Goal: Obtain resource: Download file/media

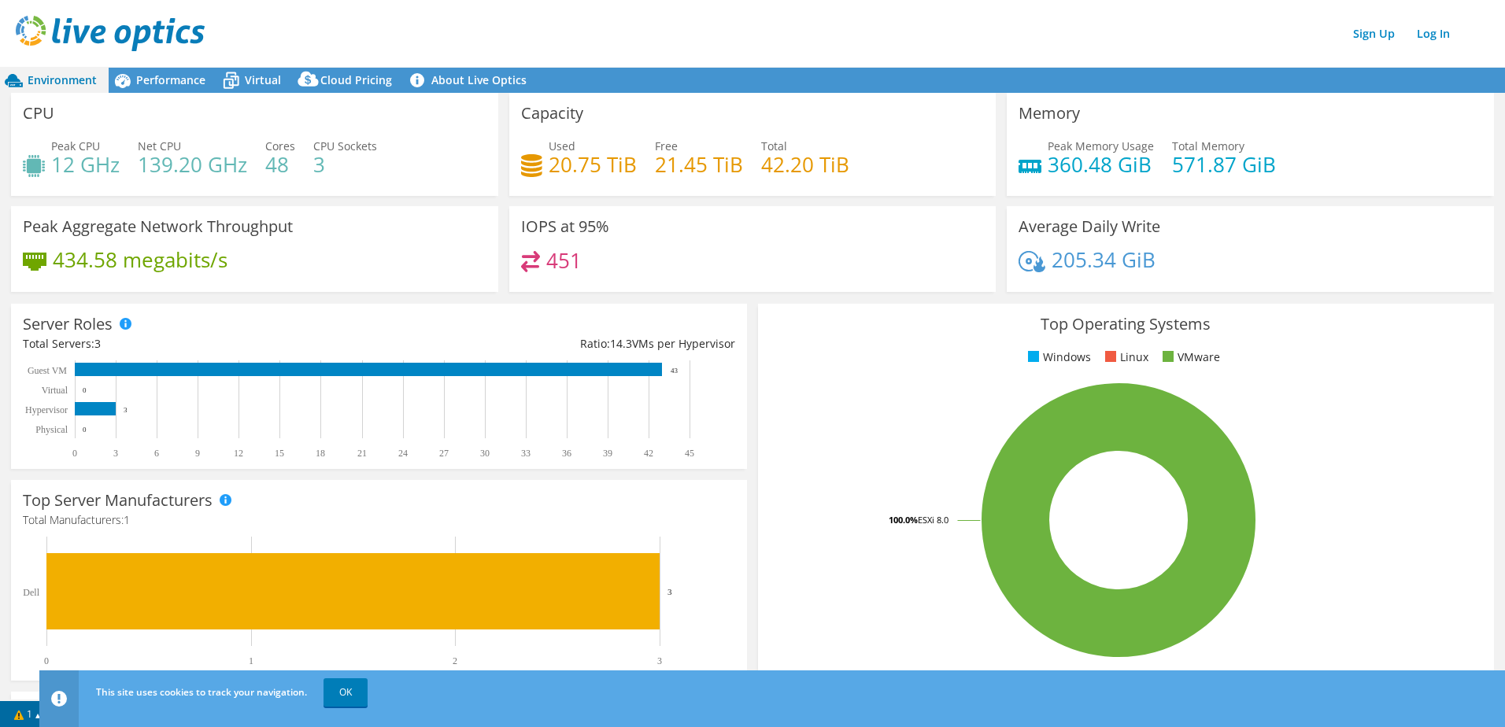
click at [172, 77] on span "Performance" at bounding box center [170, 79] width 69 height 15
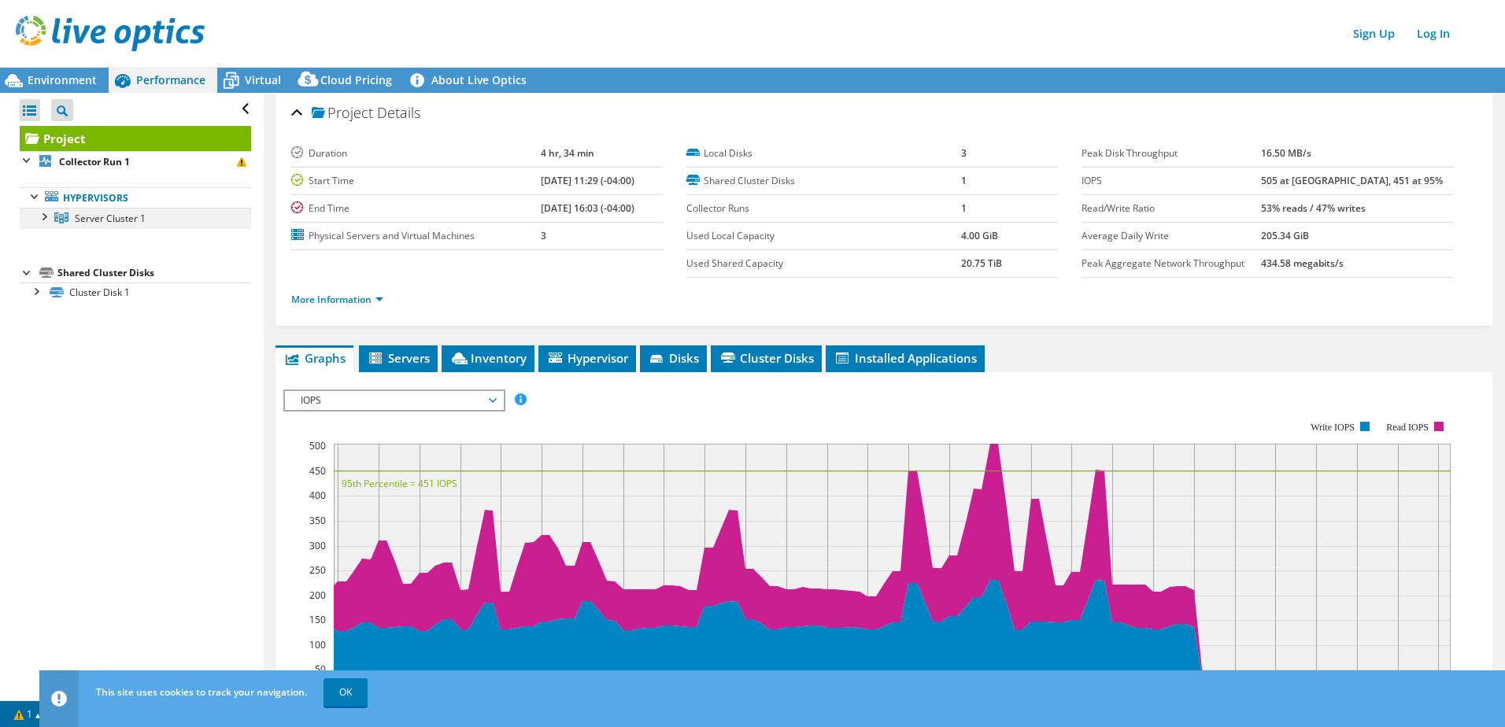
click at [45, 215] on div at bounding box center [43, 216] width 16 height 16
click at [91, 199] on link "Hypervisors" at bounding box center [135, 197] width 231 height 20
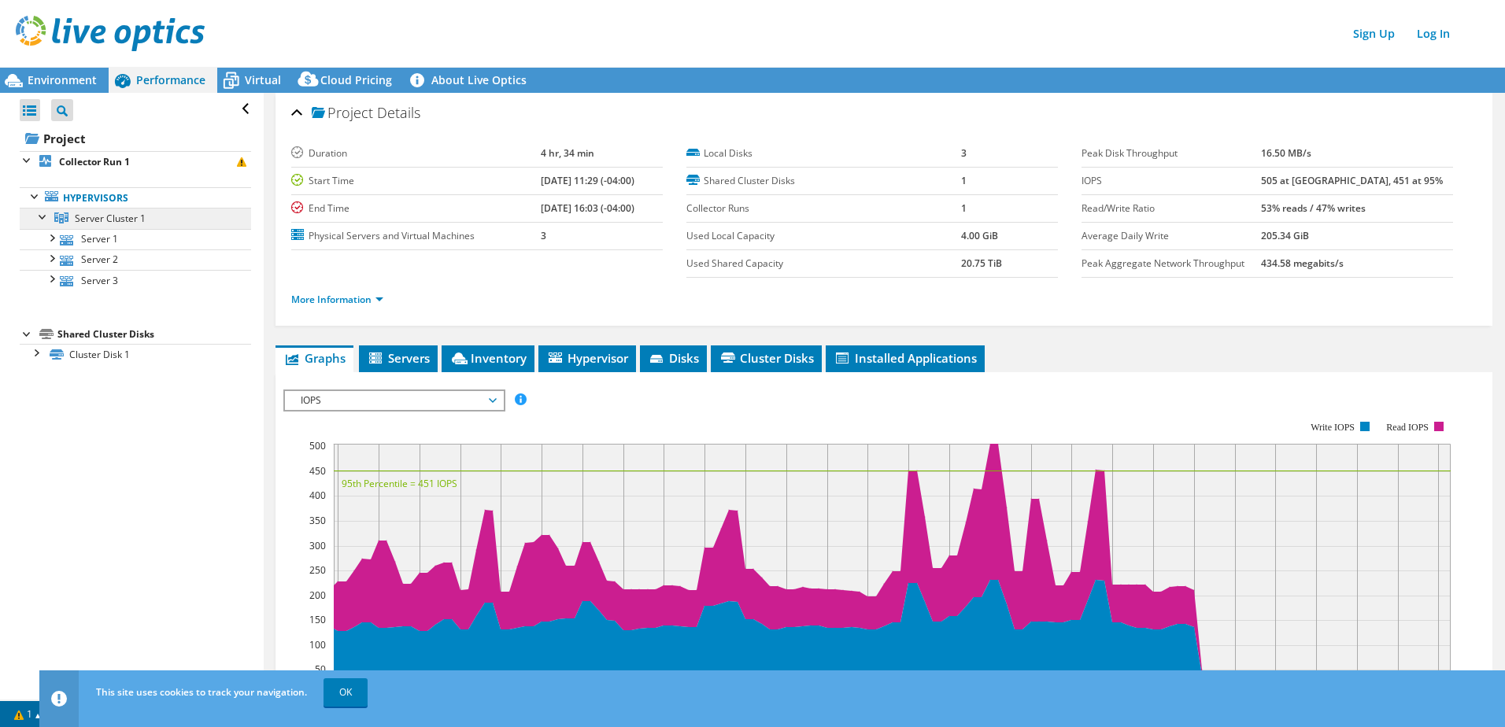
click at [100, 214] on span "Server Cluster 1" at bounding box center [110, 218] width 71 height 13
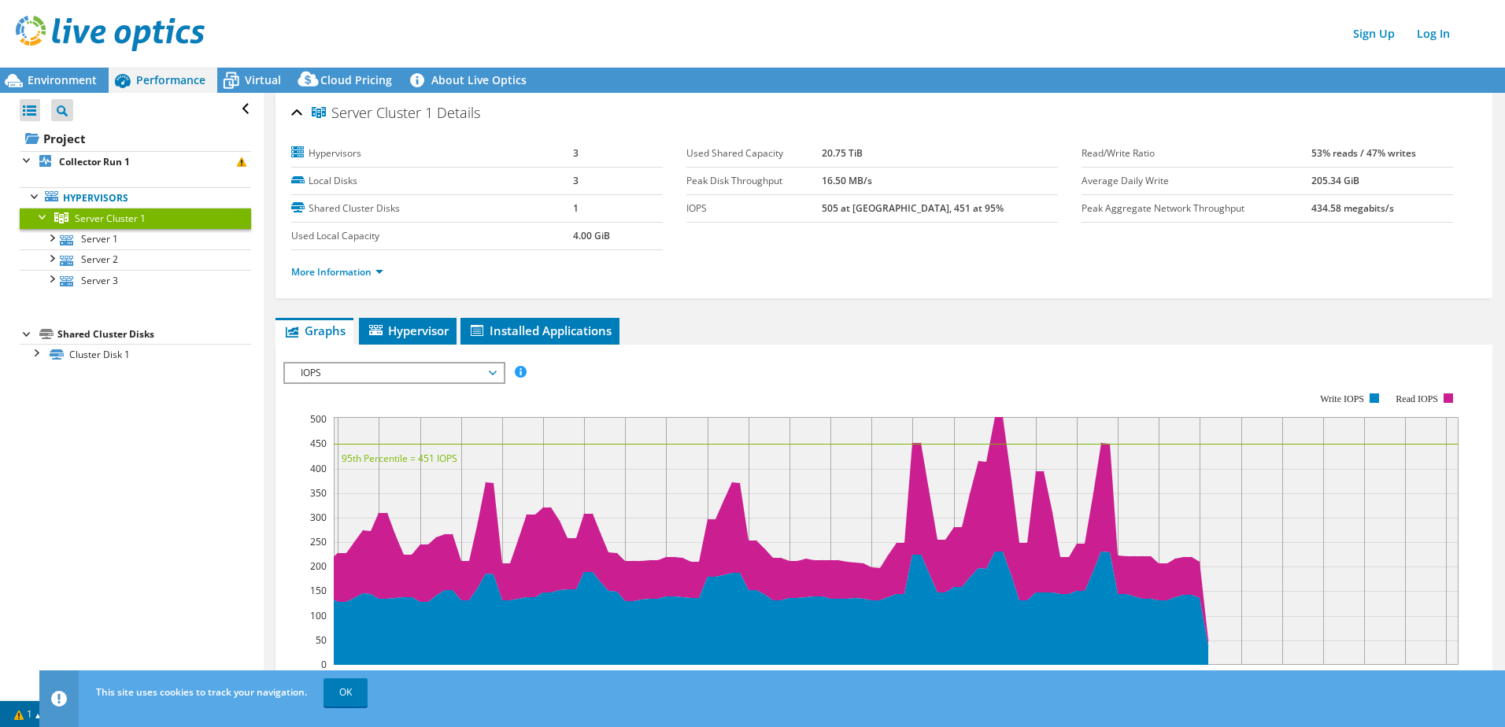
click at [488, 367] on span "IOPS" at bounding box center [394, 373] width 202 height 19
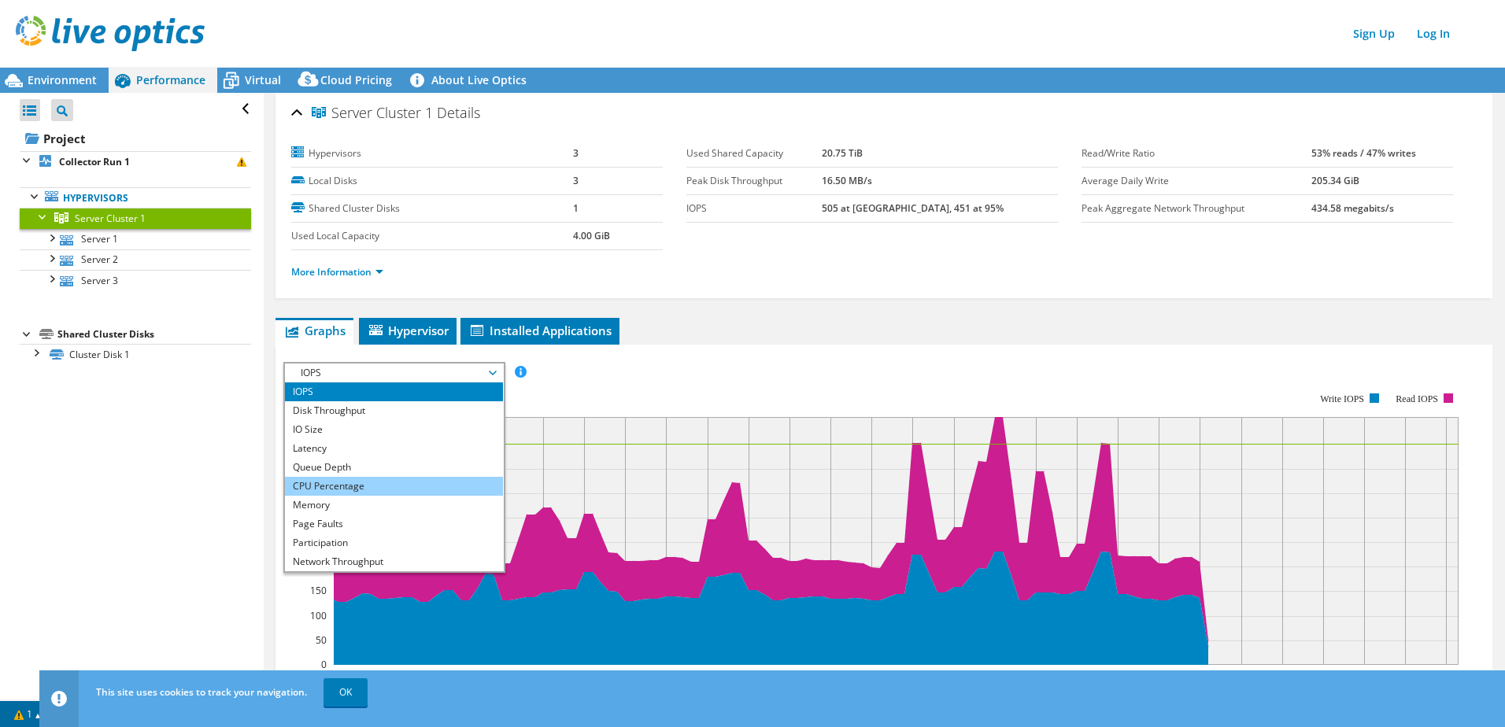
click at [378, 483] on li "CPU Percentage" at bounding box center [394, 486] width 218 height 19
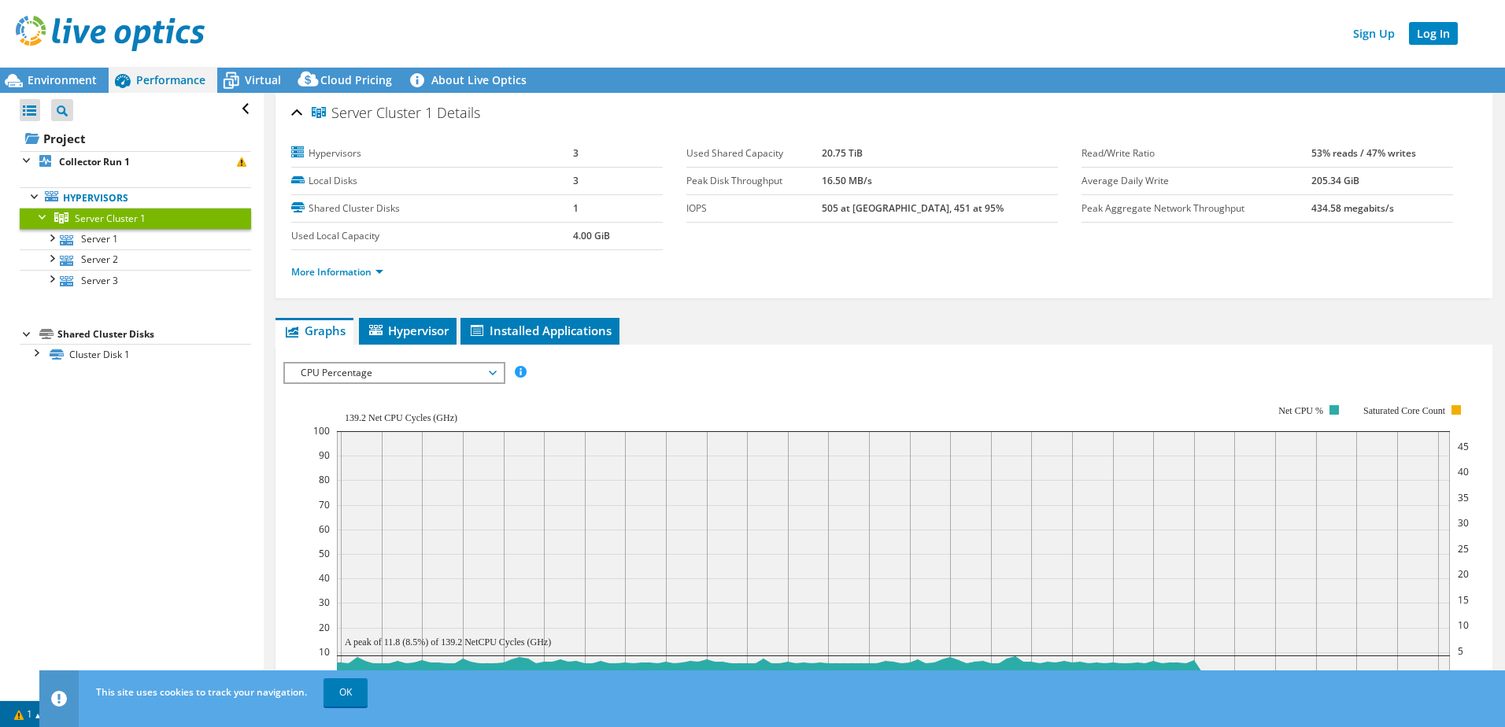
click at [1443, 39] on link "Log In" at bounding box center [1433, 33] width 49 height 23
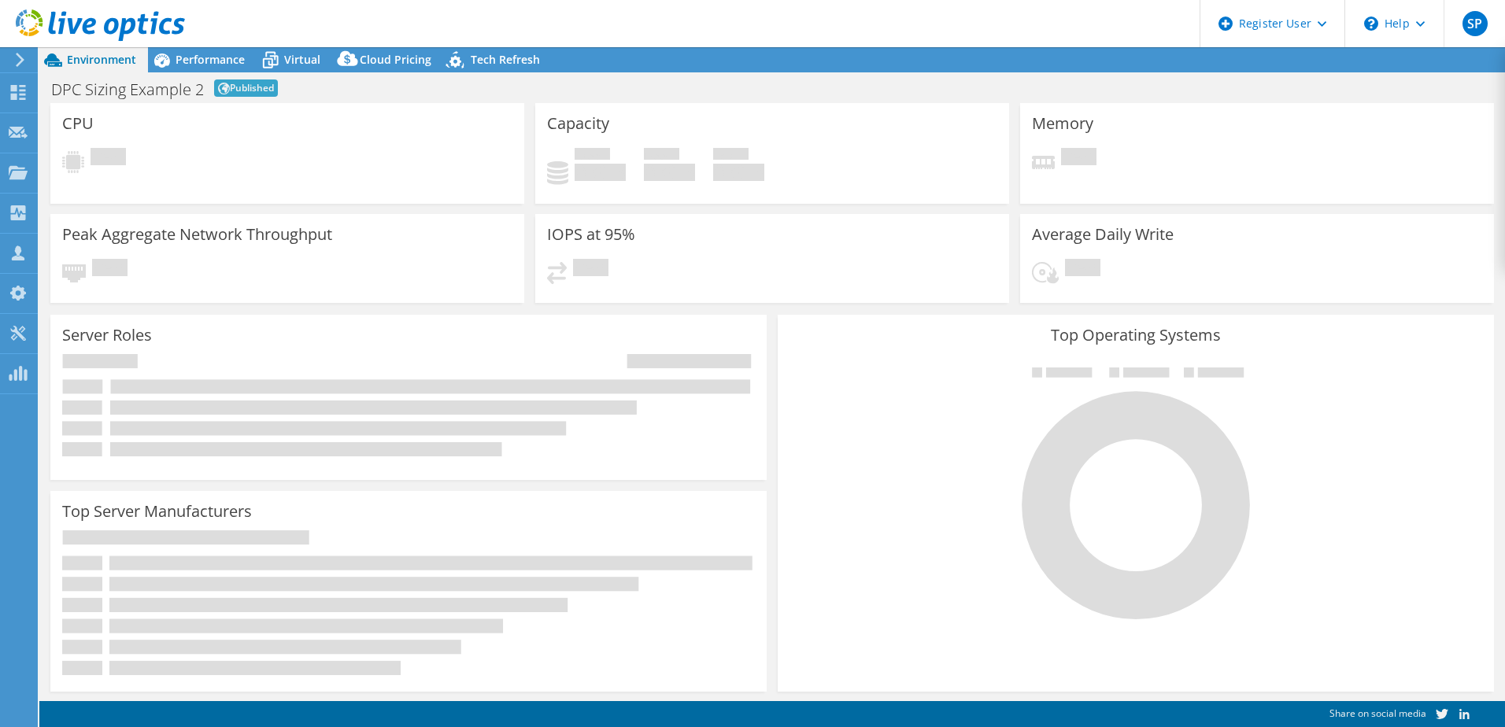
select select "USD"
select select "EUFrankfurt"
select select "EUR"
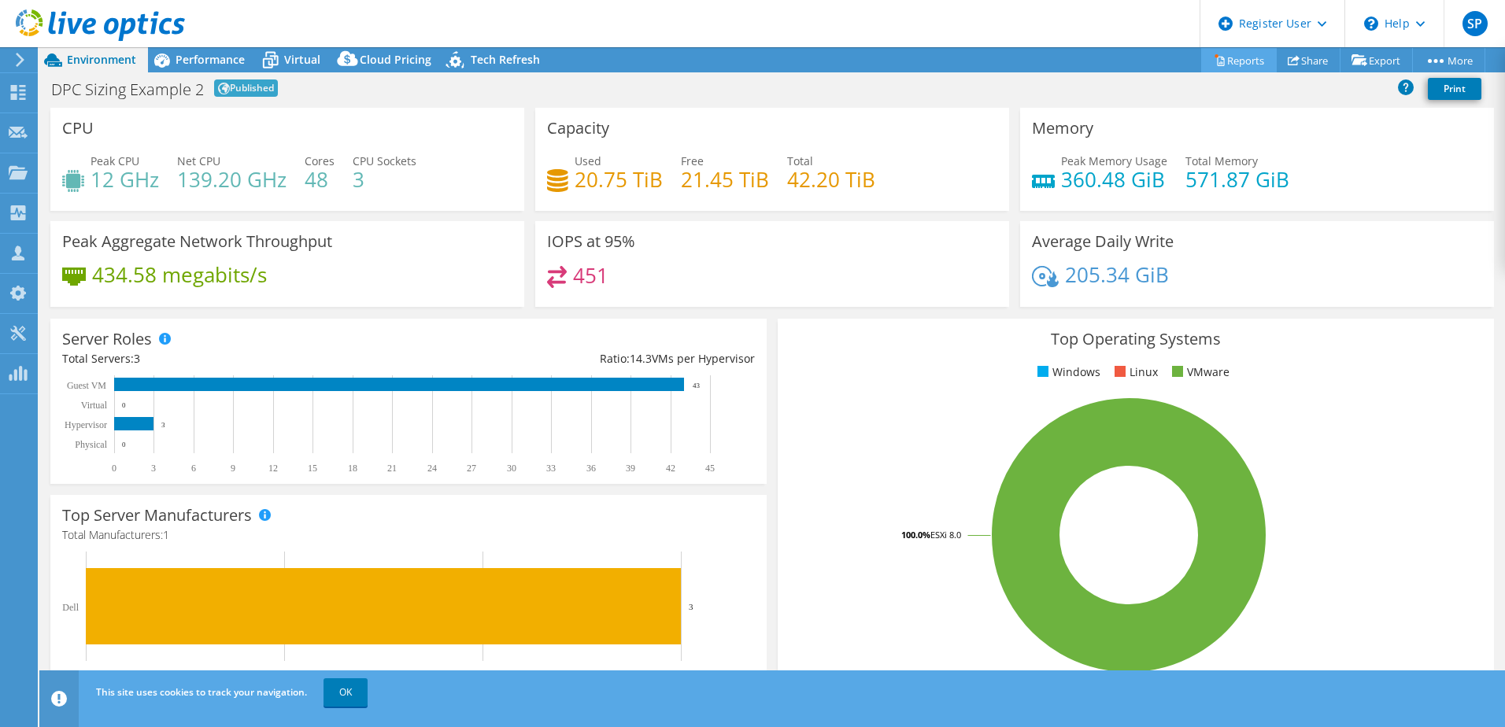
click at [1226, 57] on link "Reports" at bounding box center [1239, 60] width 76 height 24
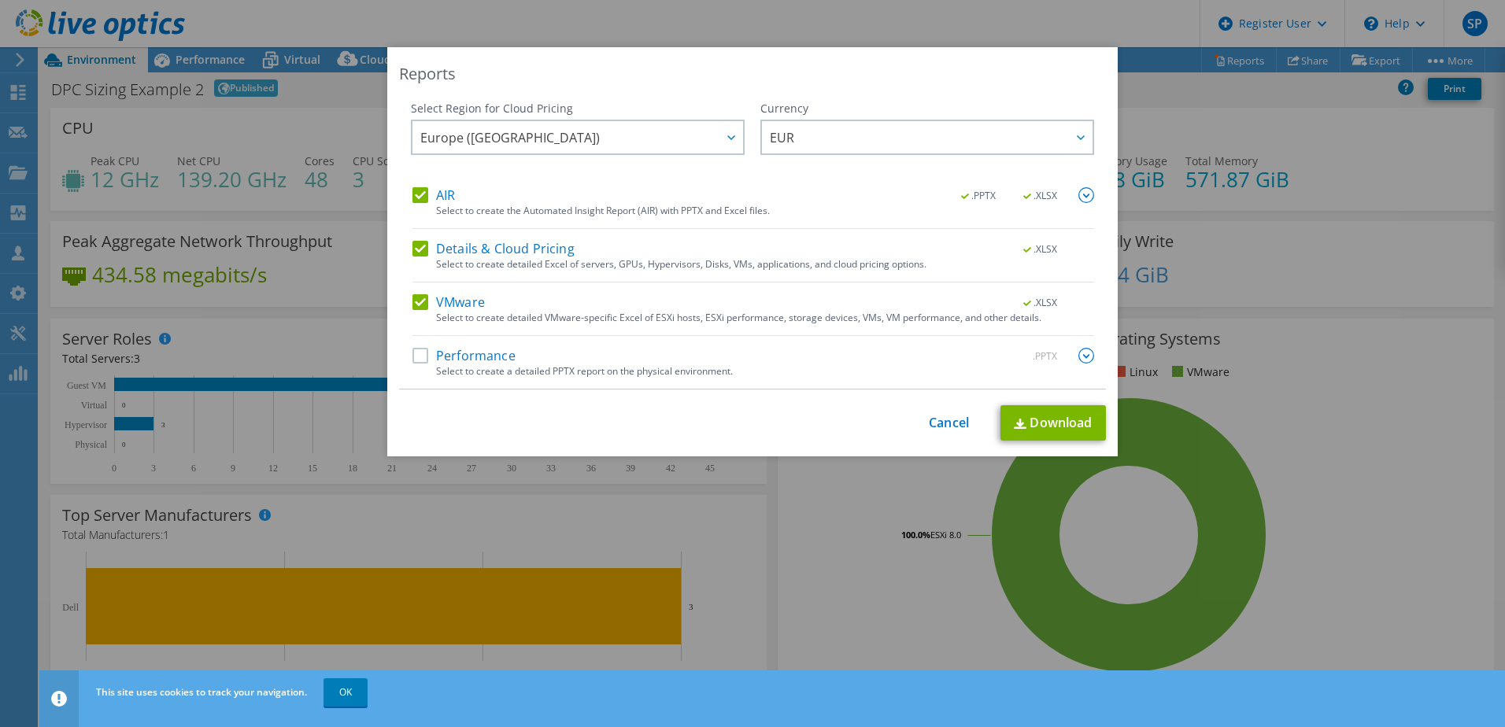
click at [413, 192] on label "AIR" at bounding box center [434, 195] width 43 height 16
click at [0, 0] on input "AIR" at bounding box center [0, 0] width 0 height 0
click at [413, 249] on label "Details & Cloud Pricing" at bounding box center [494, 249] width 162 height 16
click at [0, 0] on input "Details & Cloud Pricing" at bounding box center [0, 0] width 0 height 0
click at [1077, 419] on link "Download" at bounding box center [1053, 422] width 105 height 35
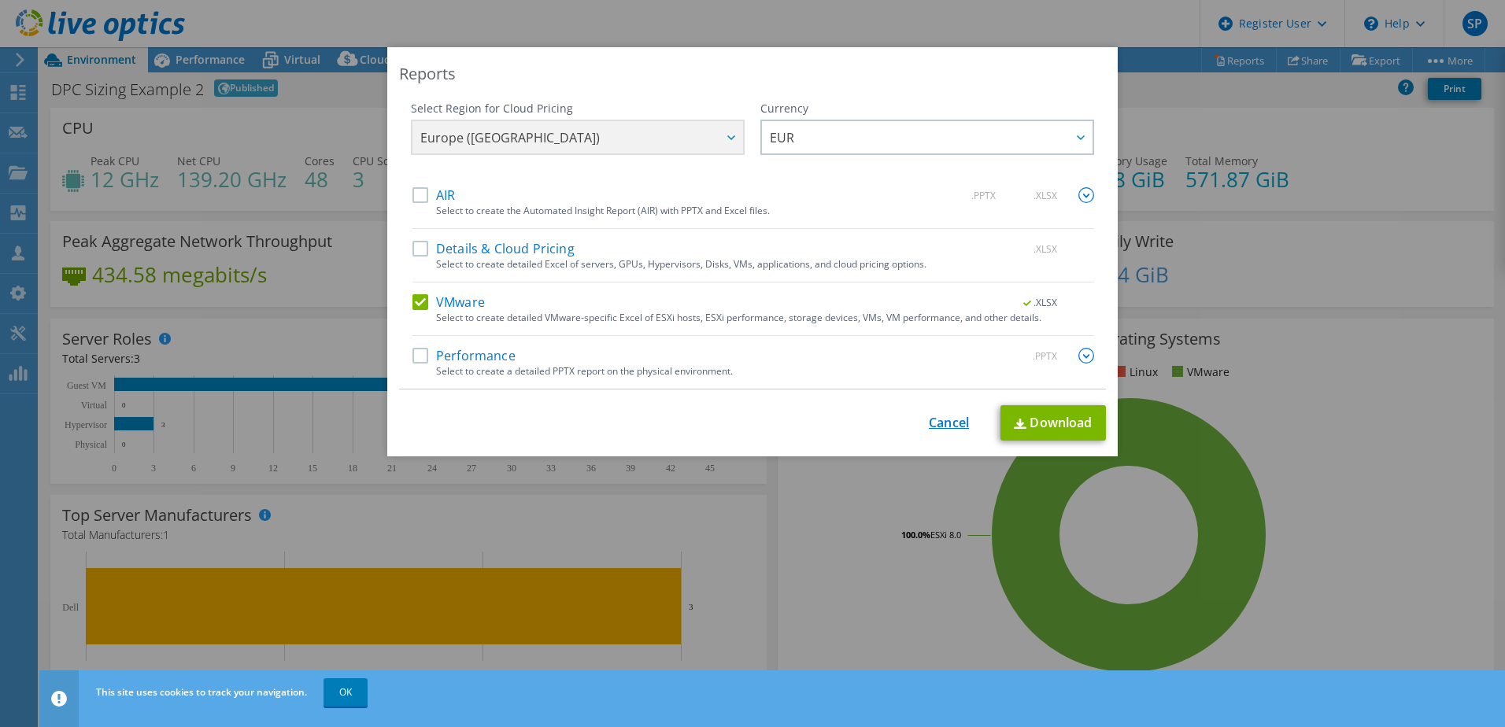
click at [953, 421] on link "Cancel" at bounding box center [949, 423] width 40 height 15
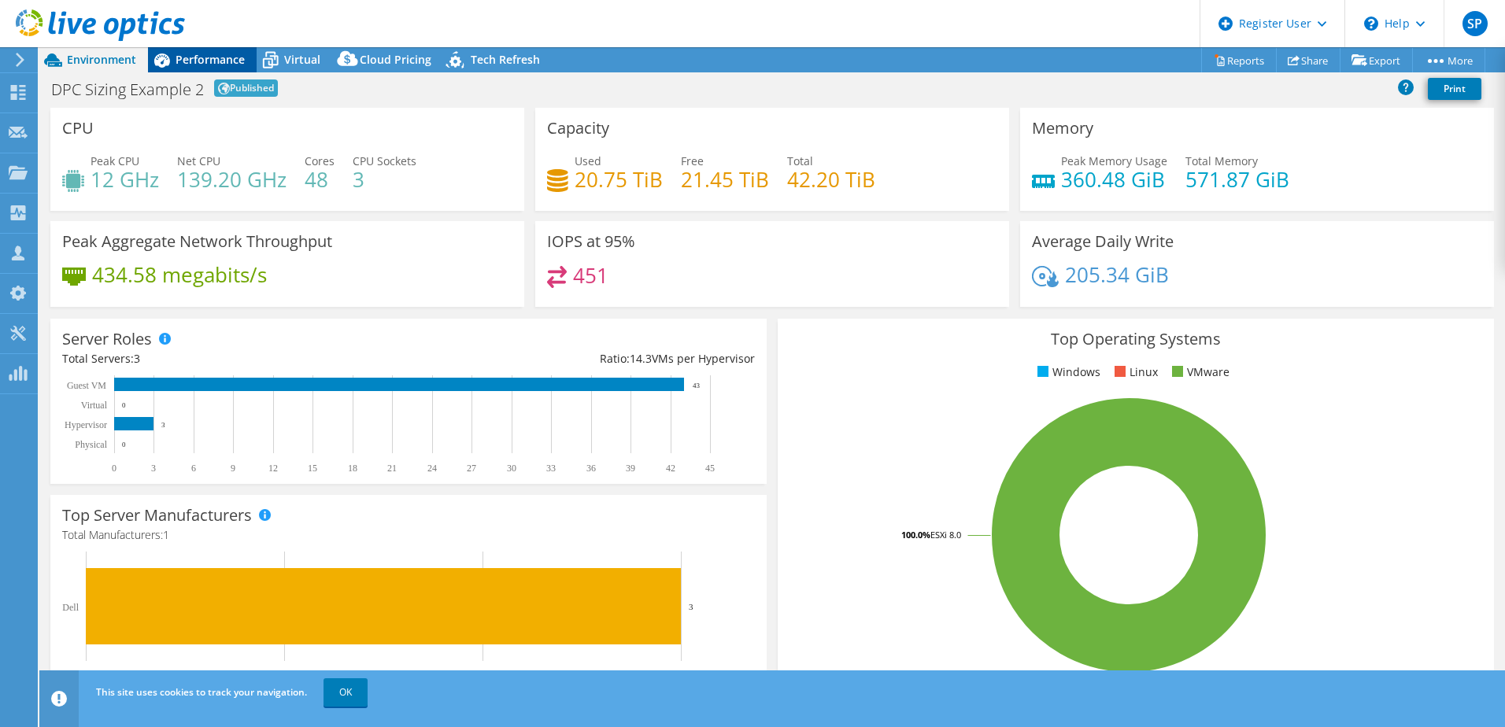
click at [191, 56] on span "Performance" at bounding box center [210, 59] width 69 height 15
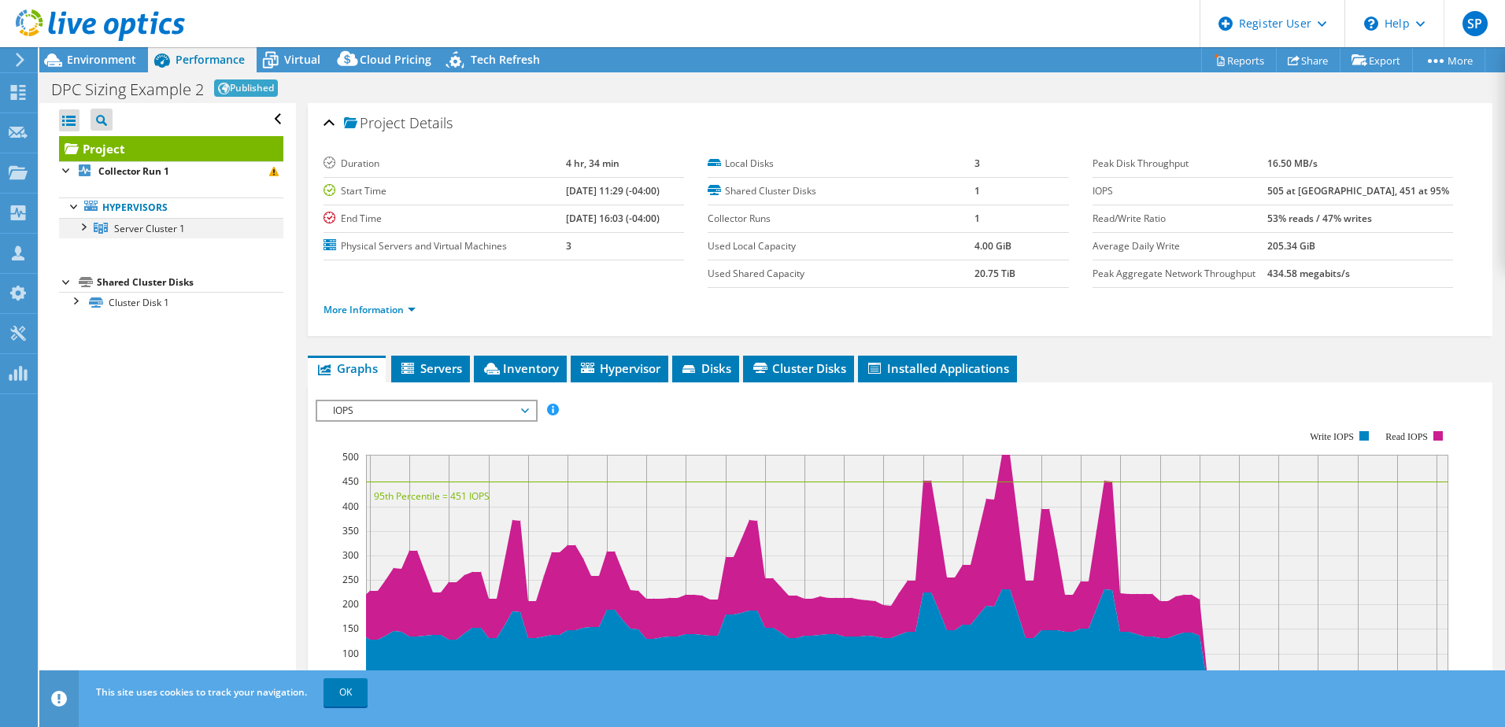
click at [83, 227] on div at bounding box center [83, 226] width 16 height 16
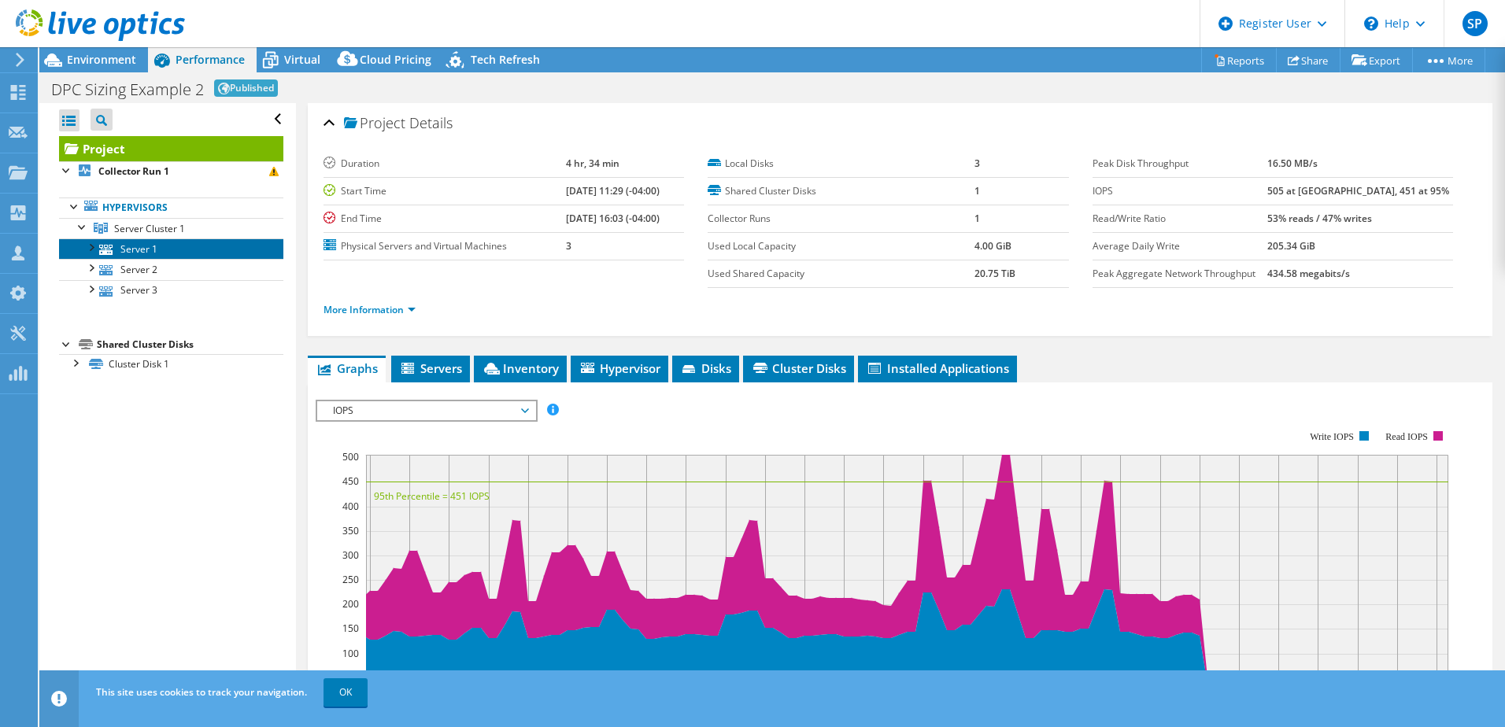
click at [128, 249] on link "Server 1" at bounding box center [171, 249] width 224 height 20
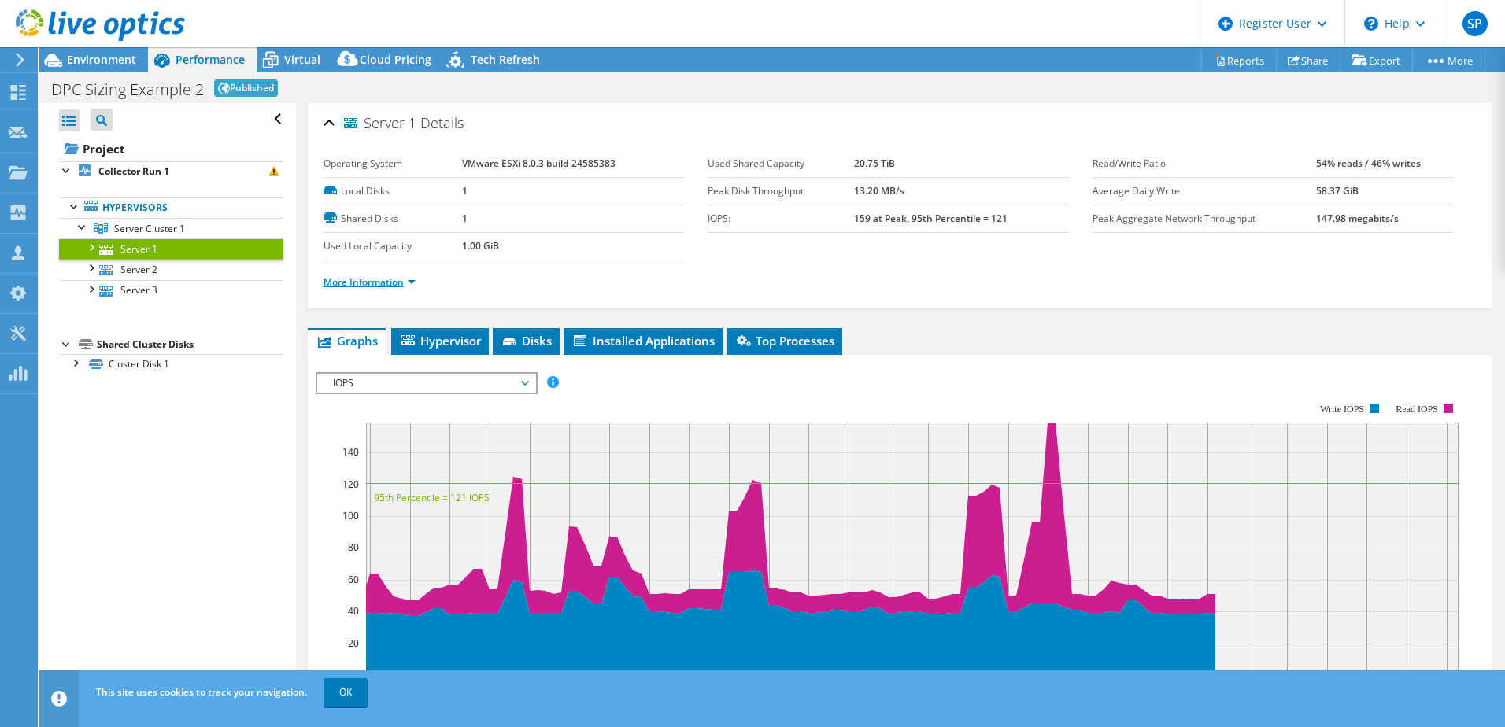
click at [413, 283] on link "More Information" at bounding box center [370, 282] width 92 height 13
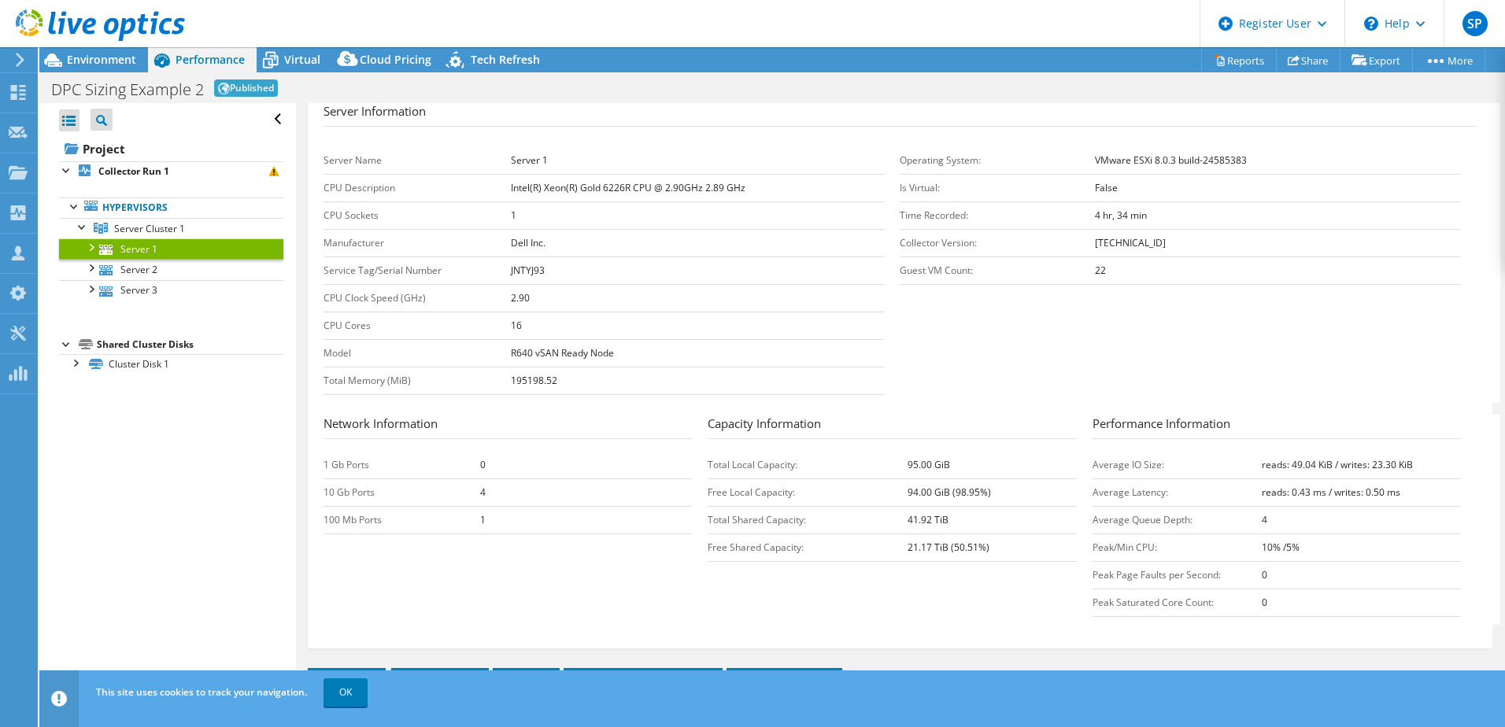
scroll to position [236, 0]
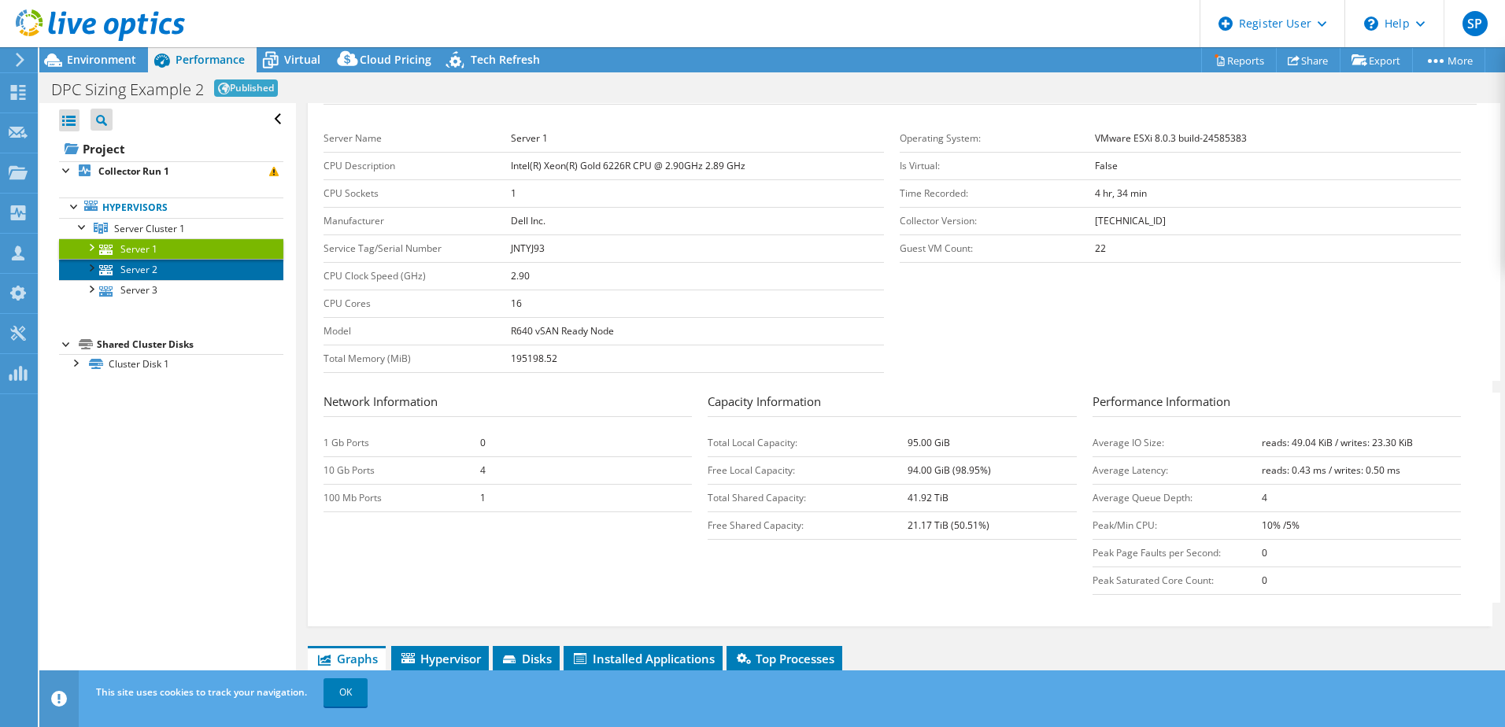
click at [146, 271] on link "Server 2" at bounding box center [171, 269] width 224 height 20
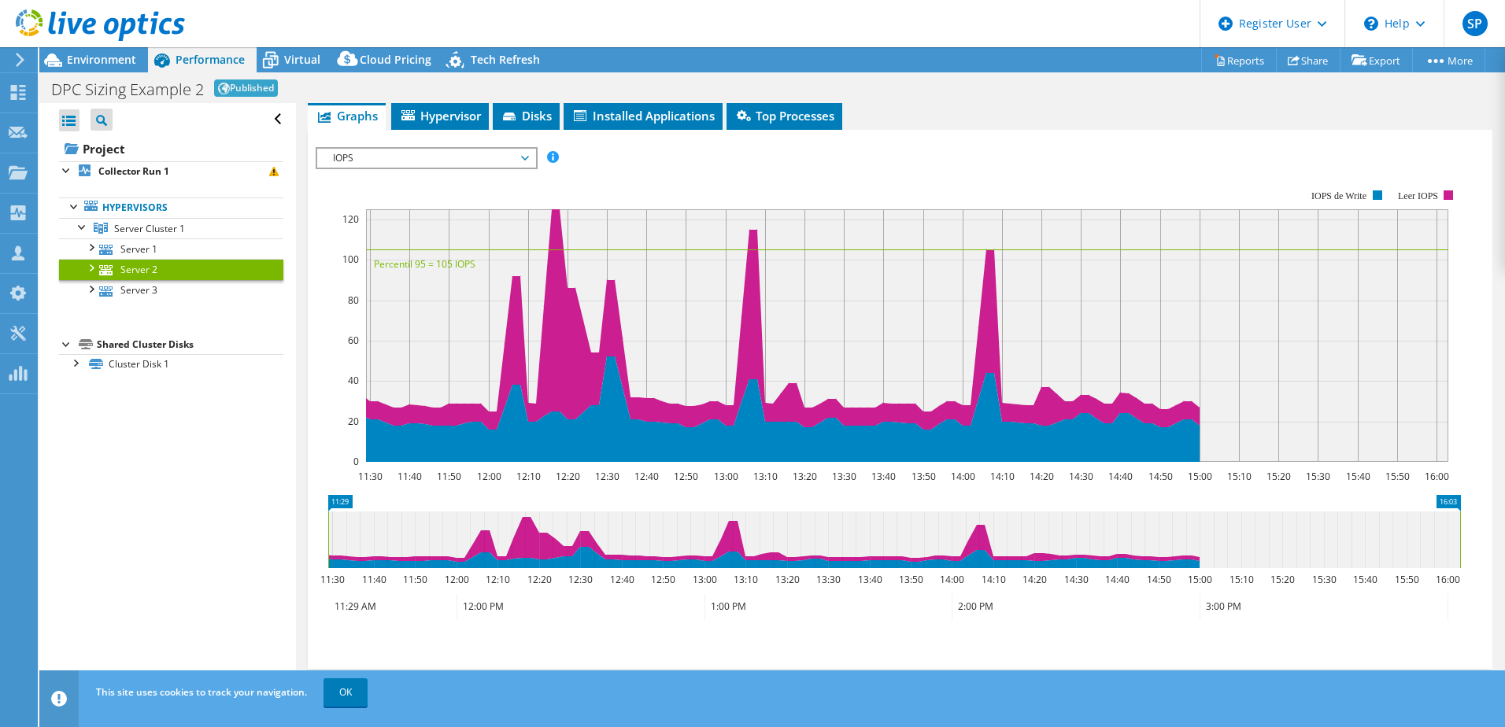
scroll to position [224, 0]
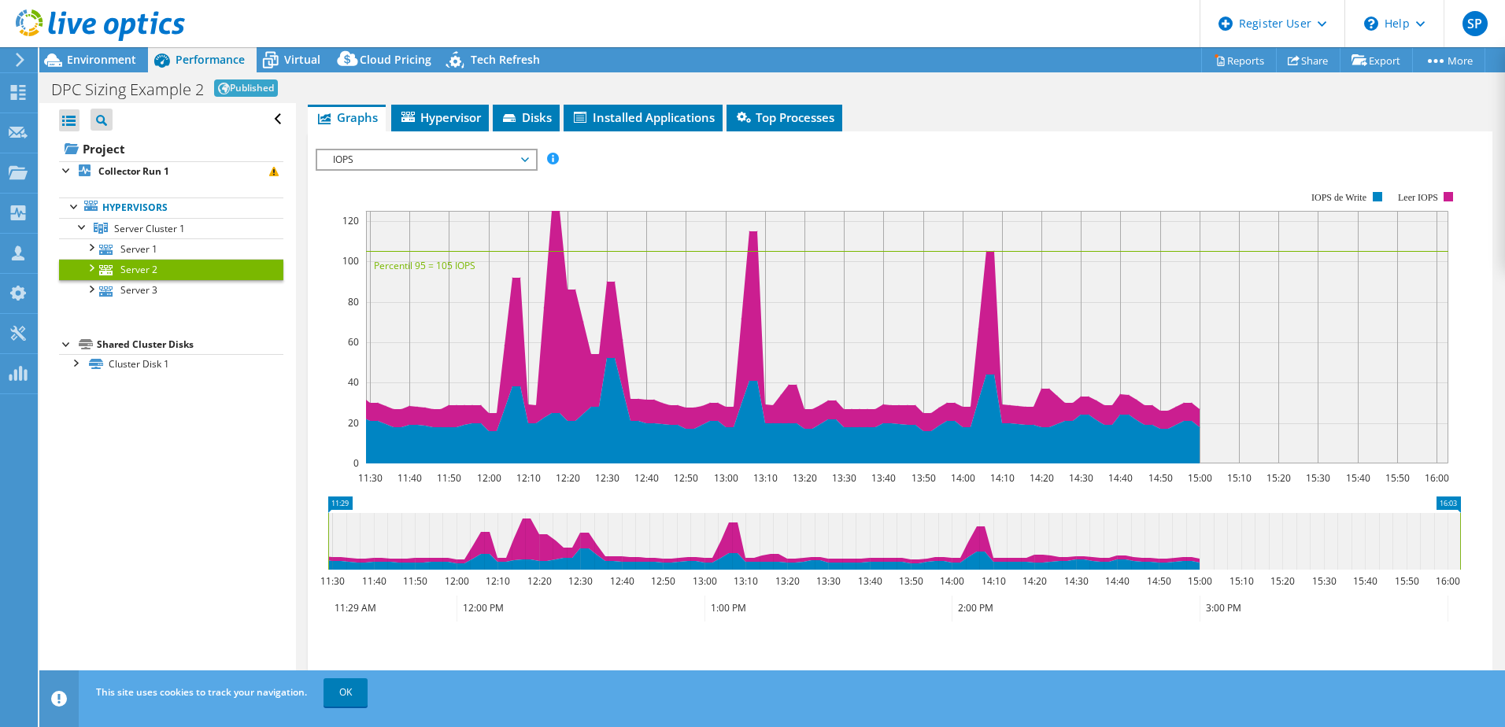
click at [526, 155] on span "IOPS" at bounding box center [426, 159] width 202 height 19
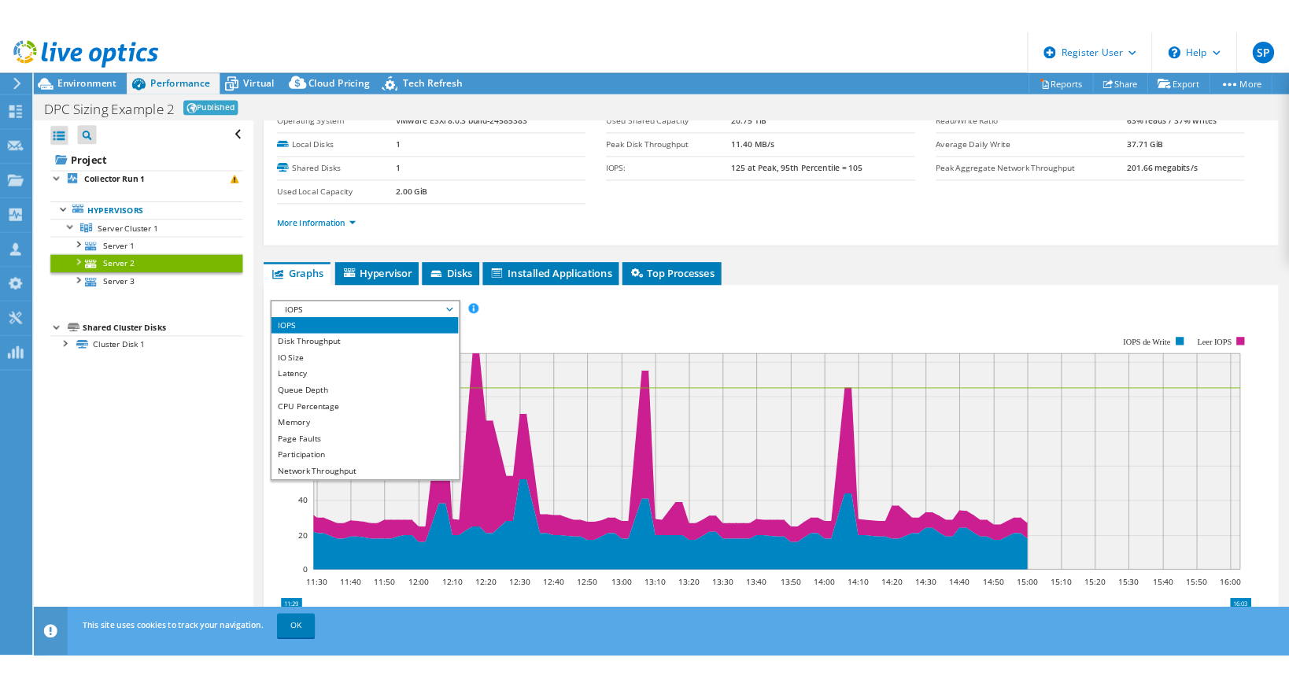
scroll to position [0, 0]
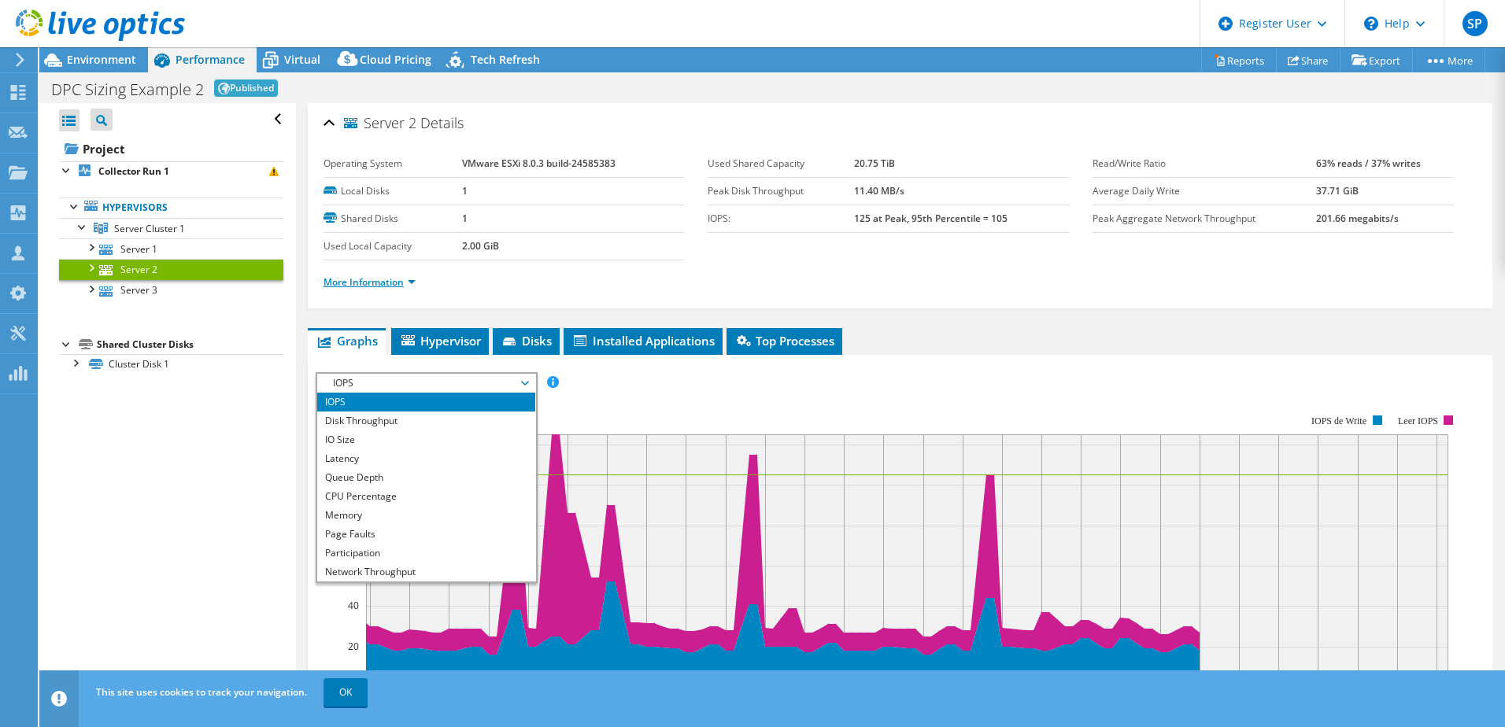
click at [412, 283] on link "More Information" at bounding box center [370, 282] width 92 height 13
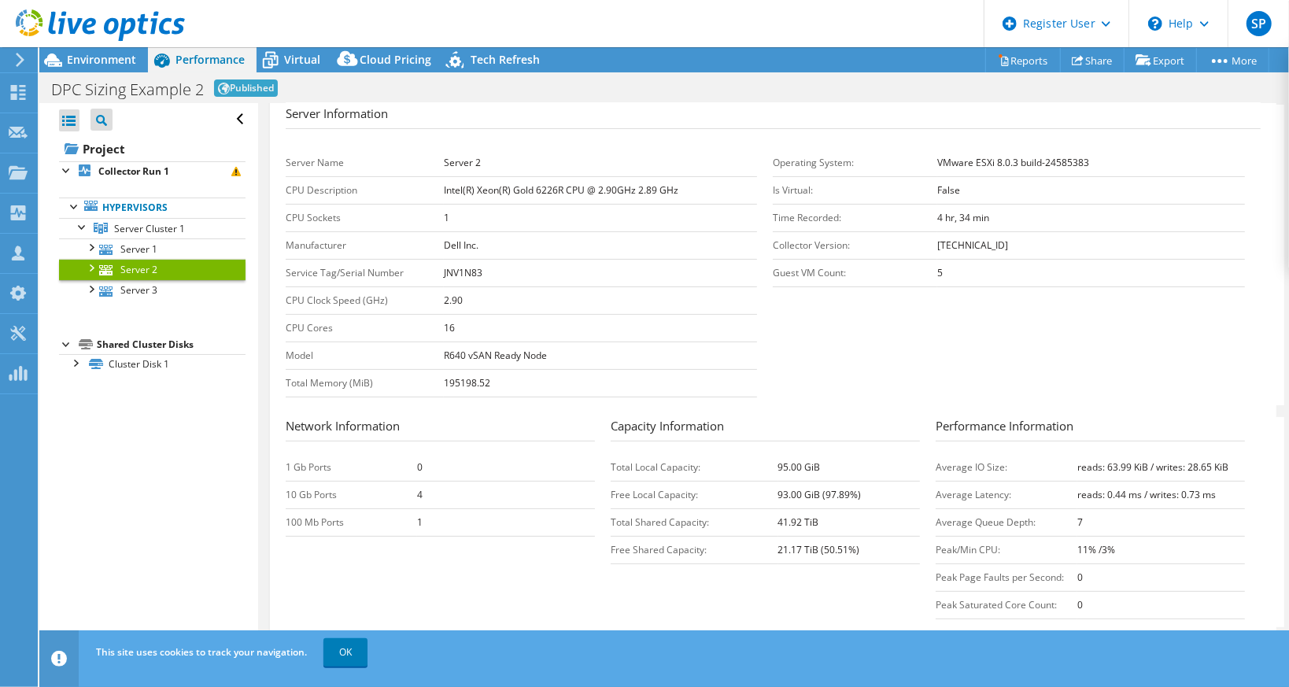
scroll to position [236, 0]
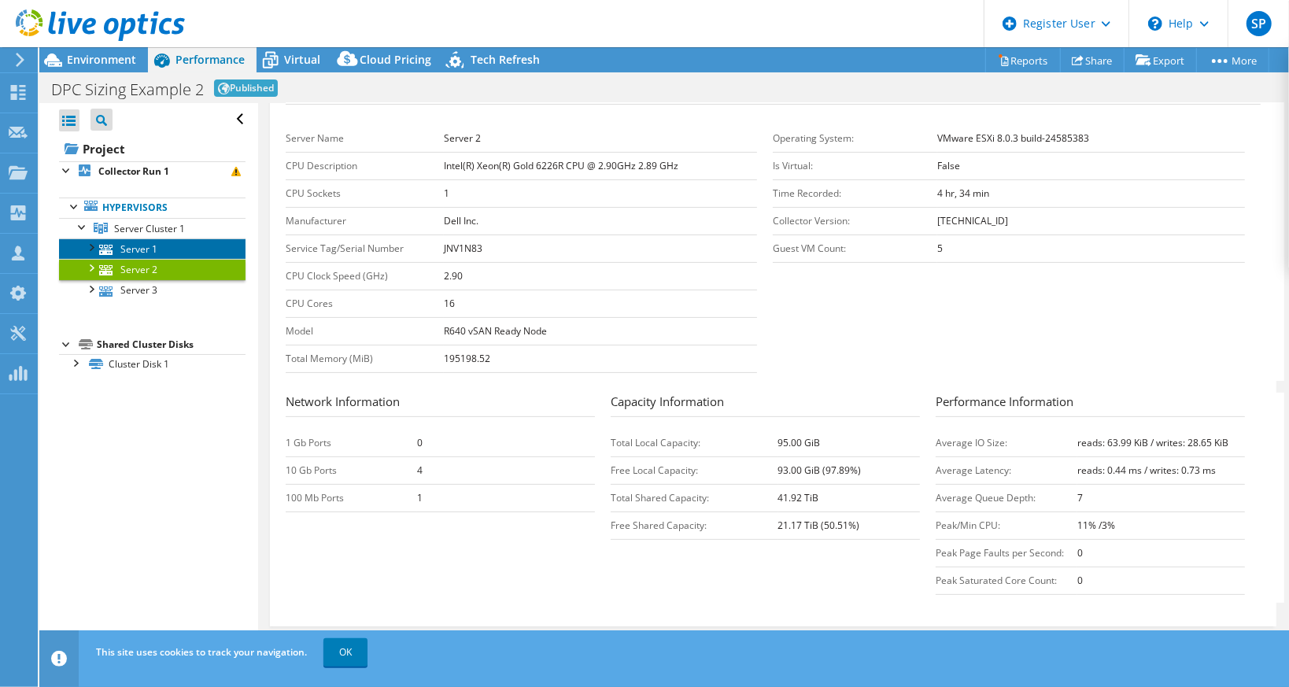
click at [130, 246] on link "Server 1" at bounding box center [152, 249] width 187 height 20
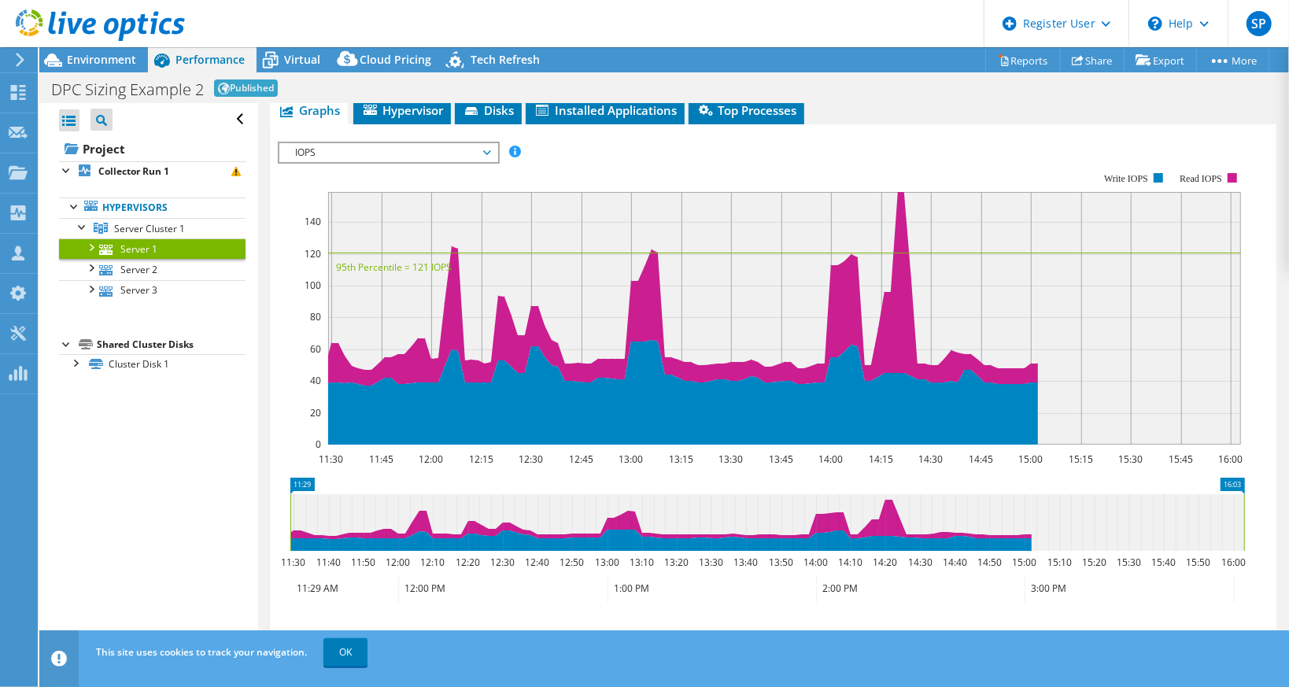
scroll to position [231, 0]
click at [489, 145] on span "IOPS" at bounding box center [388, 152] width 202 height 19
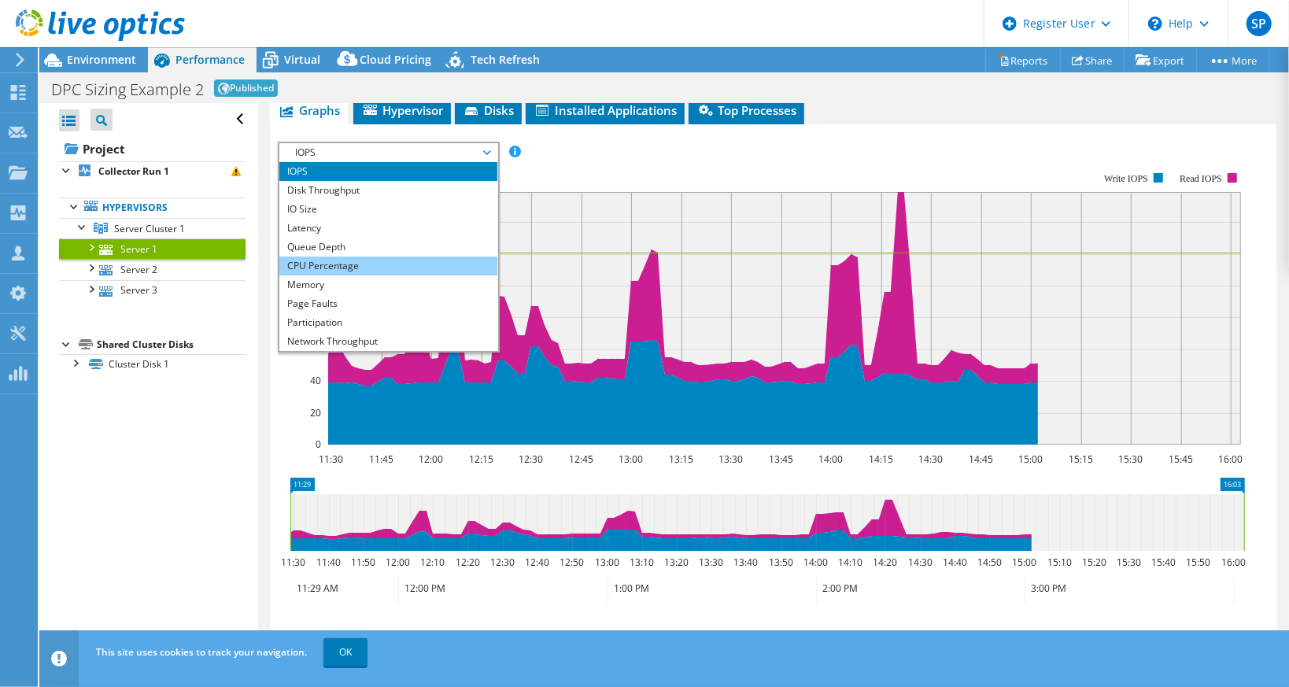
click at [343, 259] on li "CPU Percentage" at bounding box center [388, 266] width 218 height 19
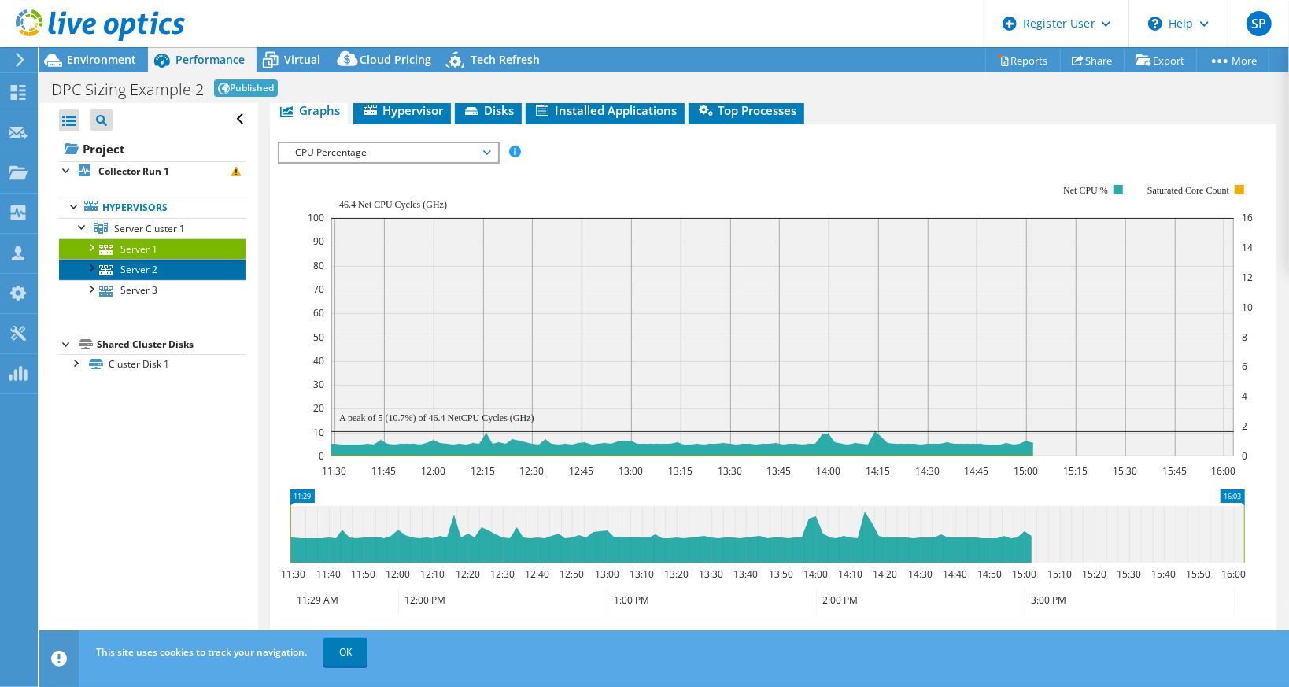
click at [155, 267] on link "Server 2" at bounding box center [152, 269] width 187 height 20
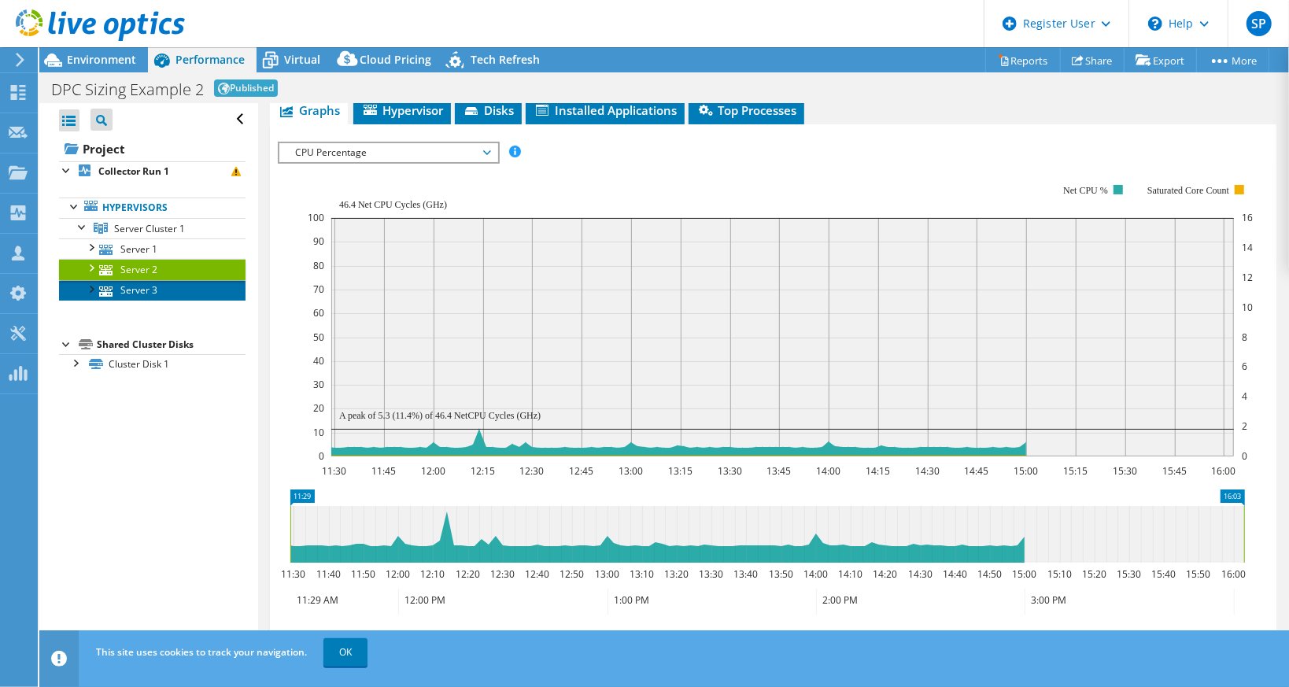
click at [150, 286] on link "Server 3" at bounding box center [152, 290] width 187 height 20
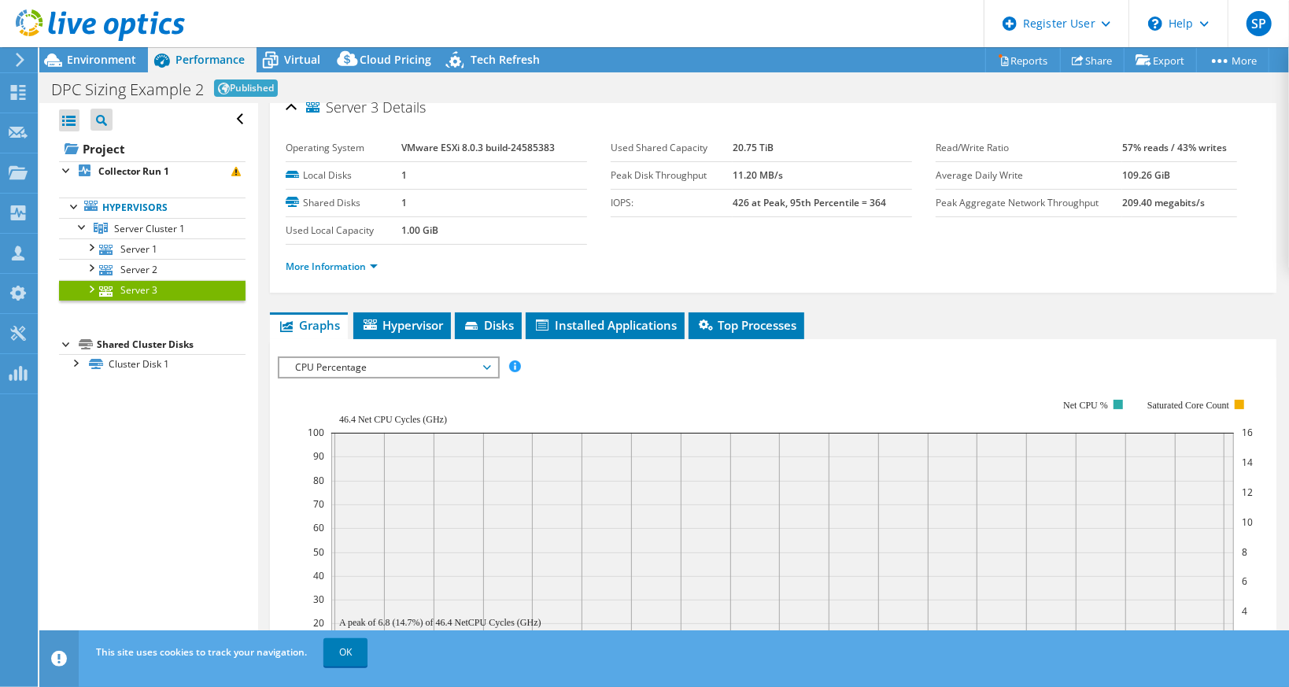
scroll to position [0, 0]
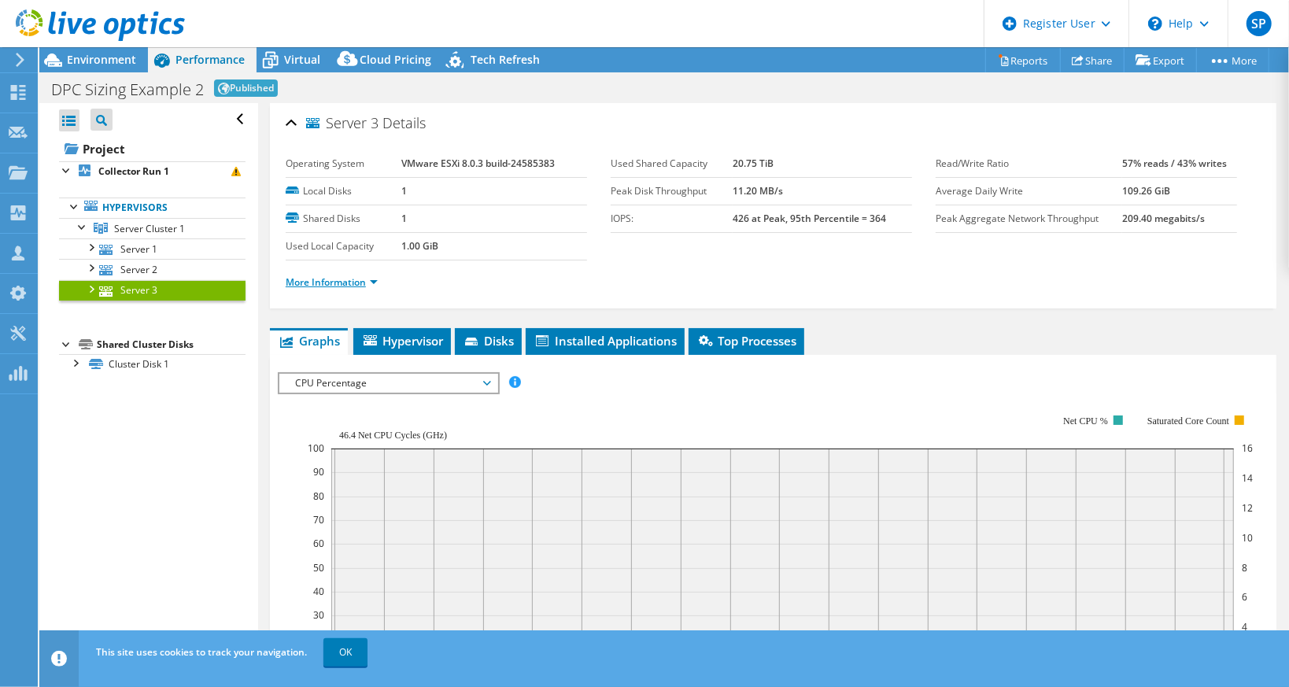
click at [373, 280] on link "More Information" at bounding box center [332, 282] width 92 height 13
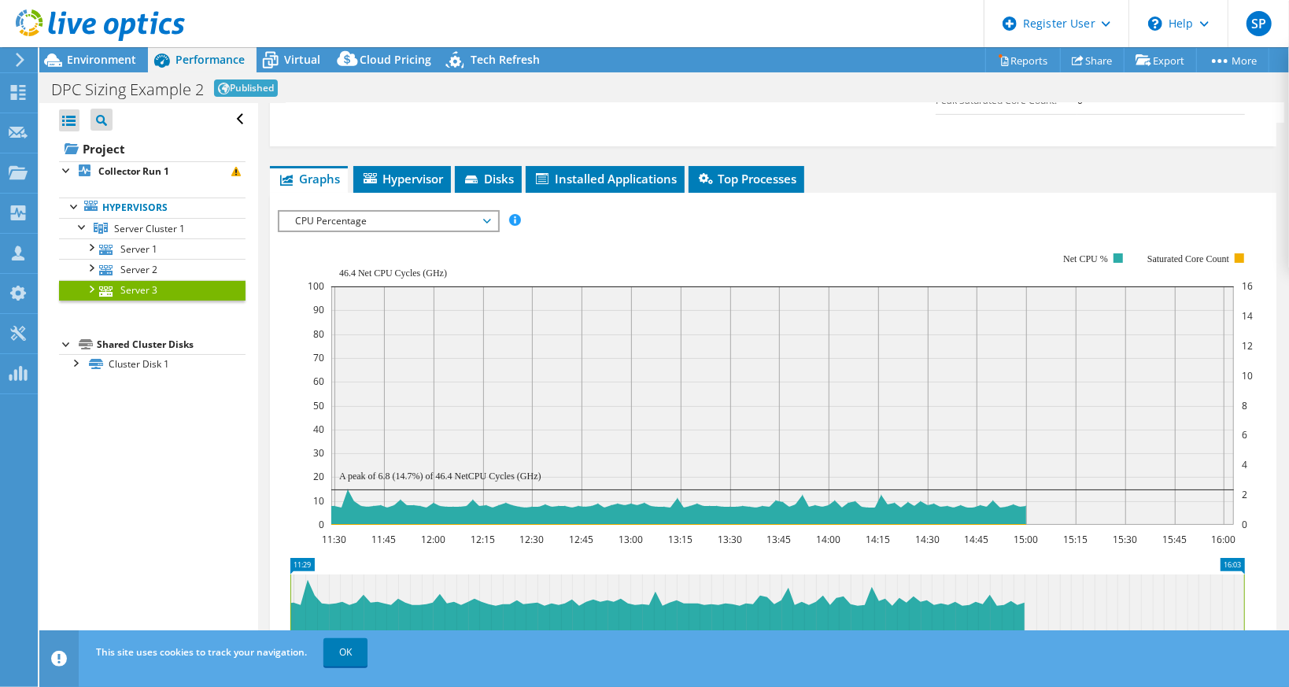
scroll to position [787, 0]
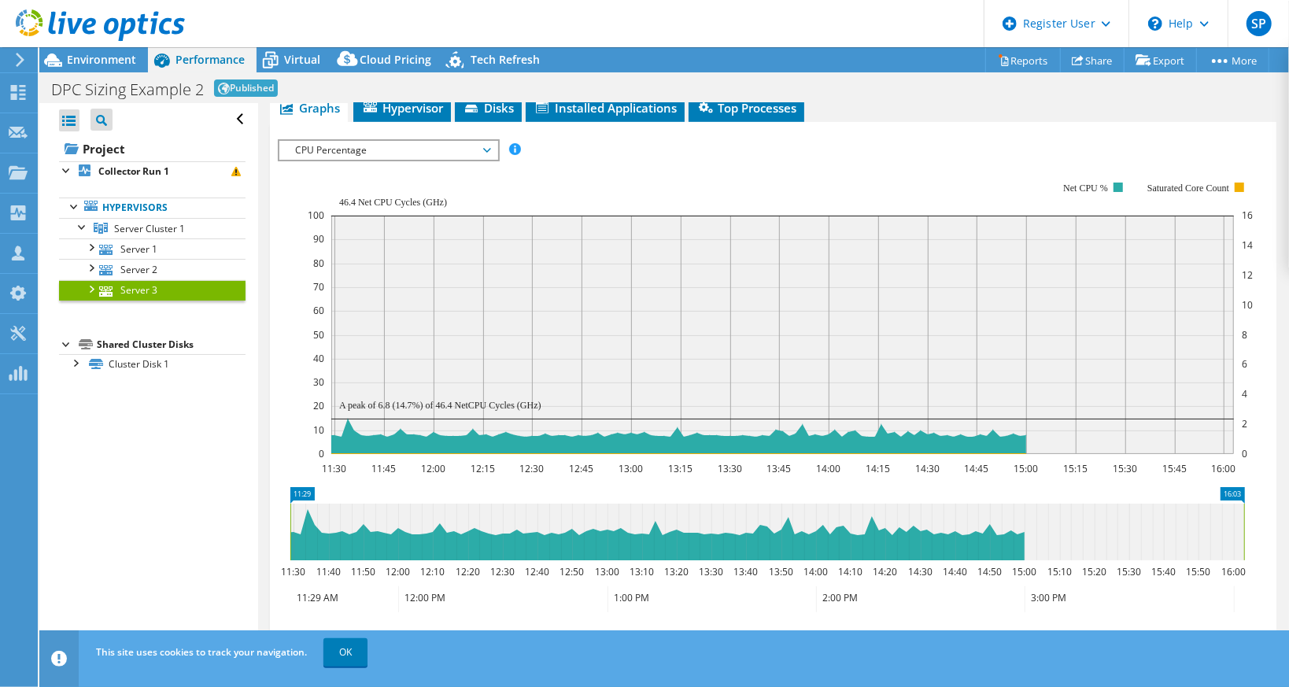
click at [453, 141] on span "CPU Percentage" at bounding box center [388, 150] width 202 height 19
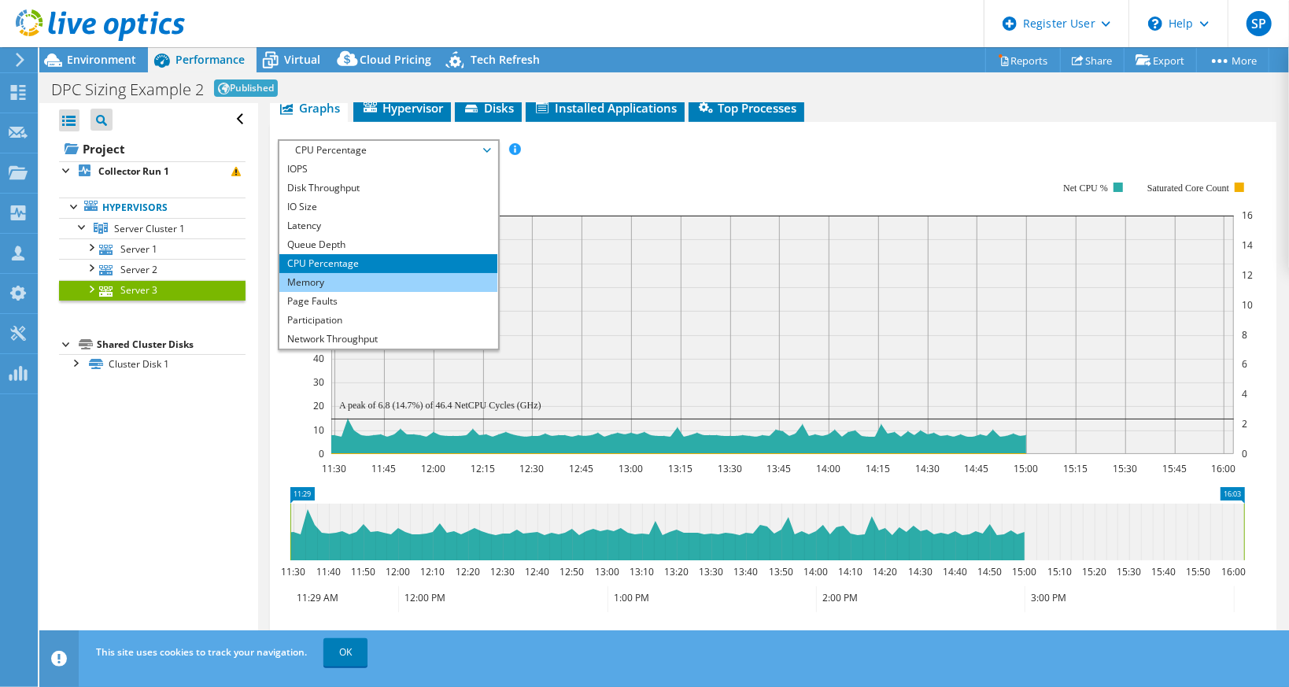
click at [401, 273] on li "Memory" at bounding box center [388, 282] width 218 height 19
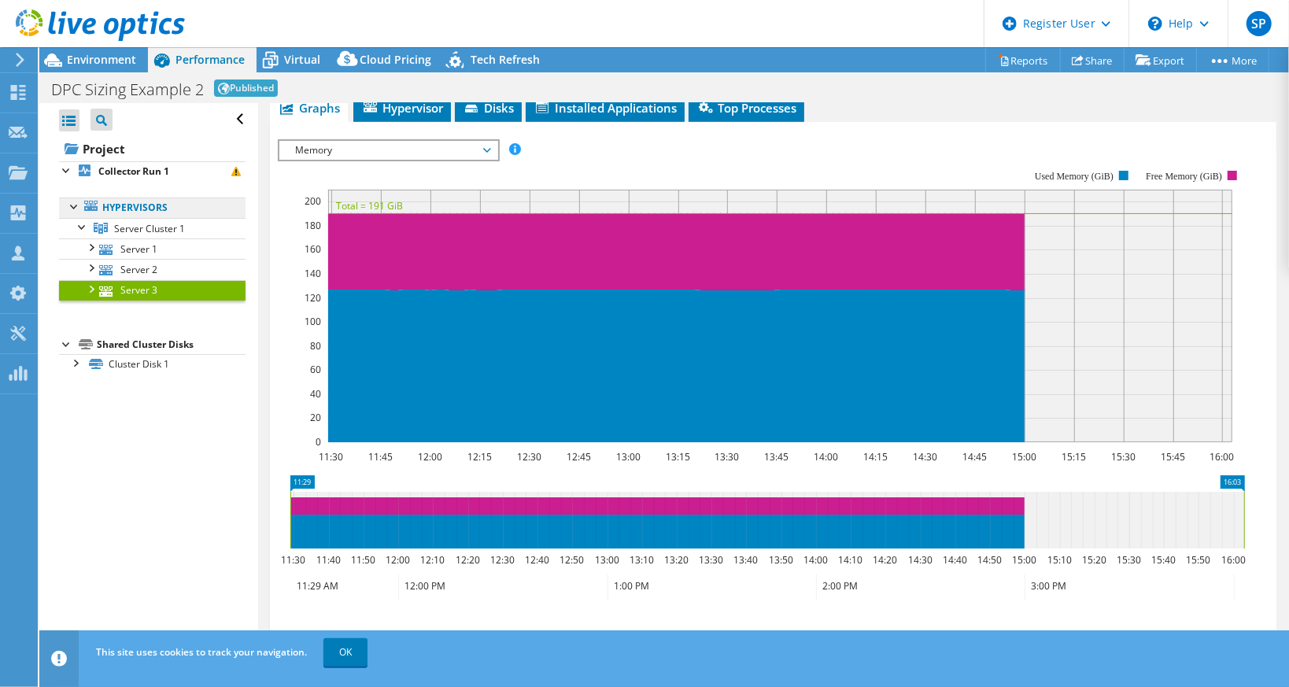
click at [142, 211] on link "Hypervisors" at bounding box center [152, 208] width 187 height 20
click at [158, 204] on link "Hypervisors" at bounding box center [152, 208] width 187 height 20
click at [170, 328] on div "Project Collector Run 1 Hypervisors Server Cluster 1" at bounding box center [152, 255] width 187 height 239
click at [111, 206] on link "Hypervisors" at bounding box center [152, 208] width 187 height 20
click at [127, 225] on span "Server Cluster 1" at bounding box center [149, 228] width 71 height 13
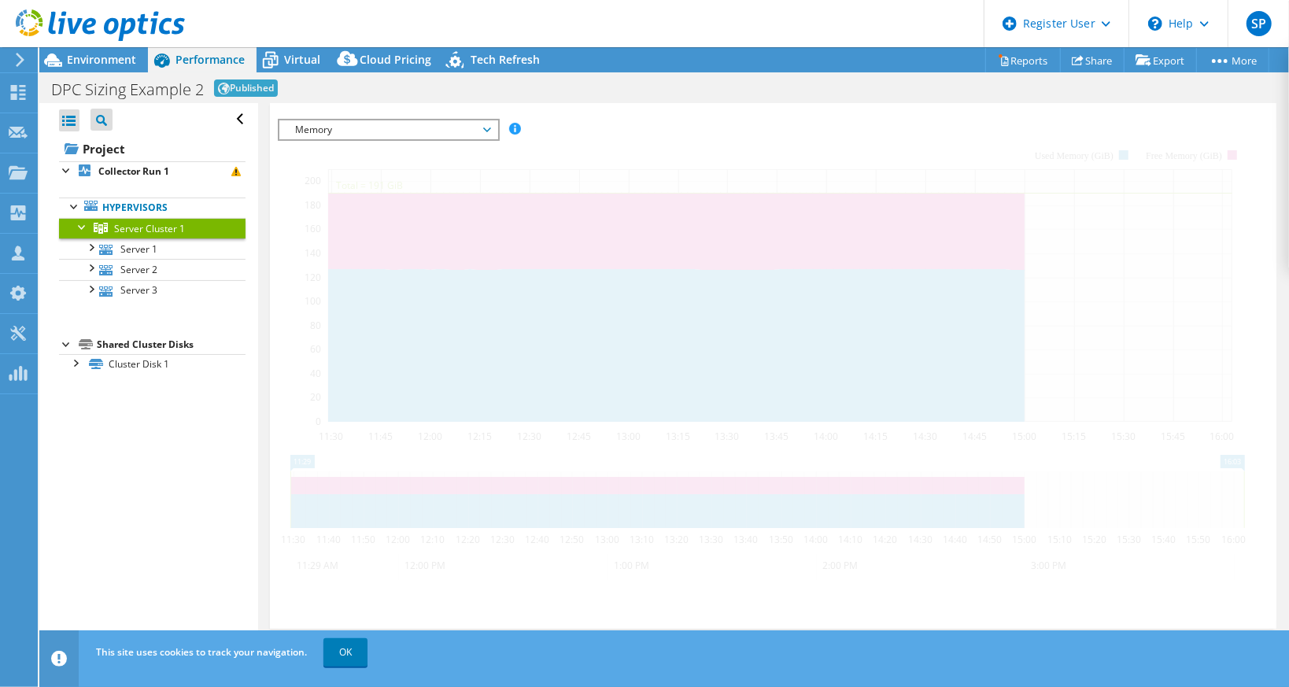
scroll to position [239, 0]
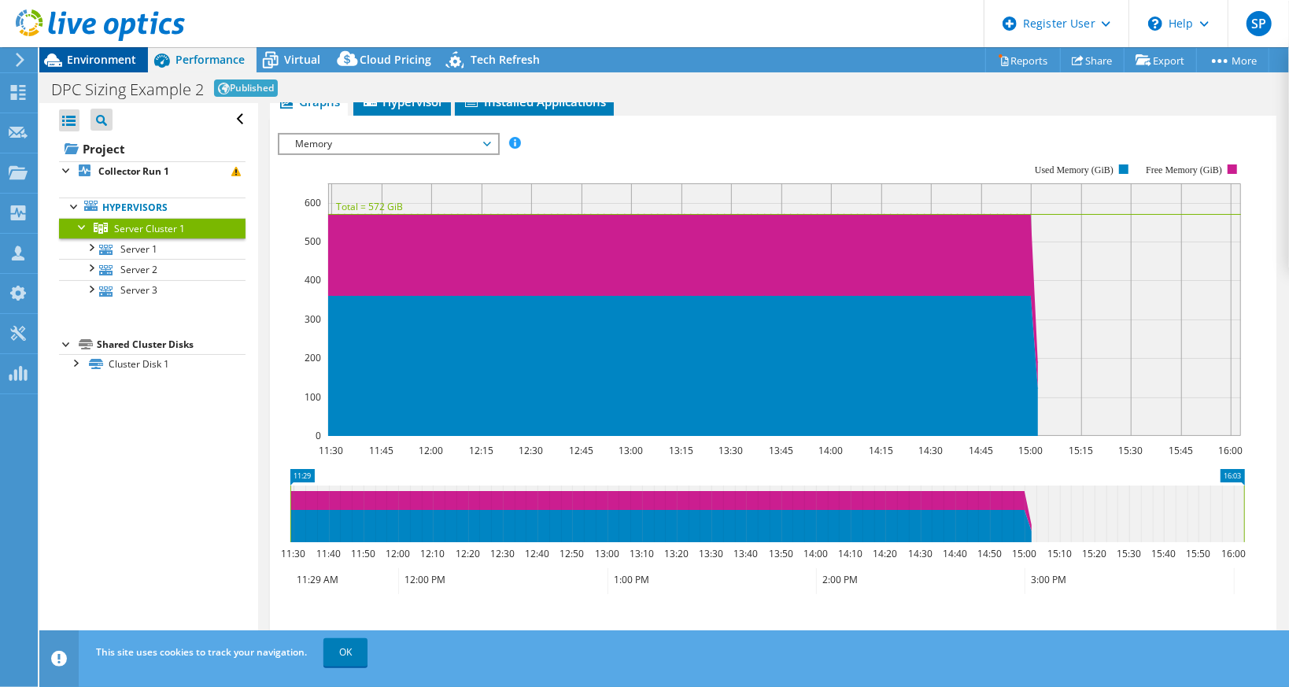
click at [92, 55] on span "Environment" at bounding box center [101, 59] width 69 height 15
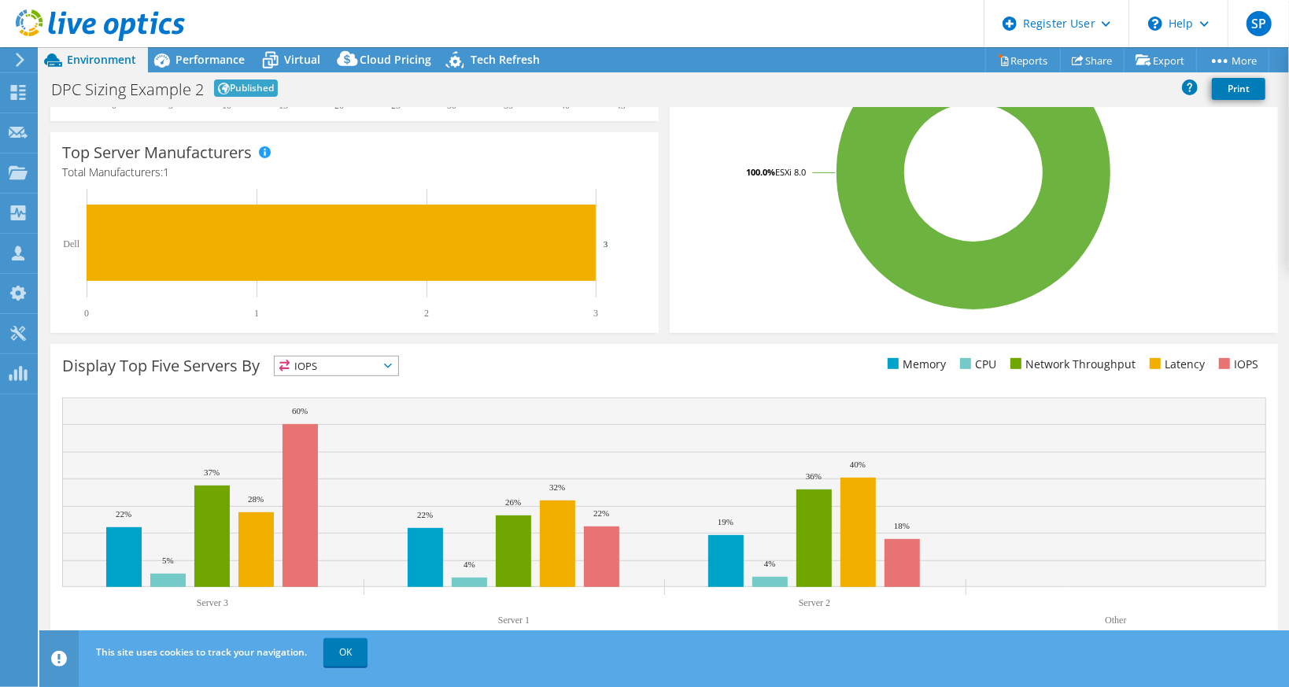
scroll to position [0, 0]
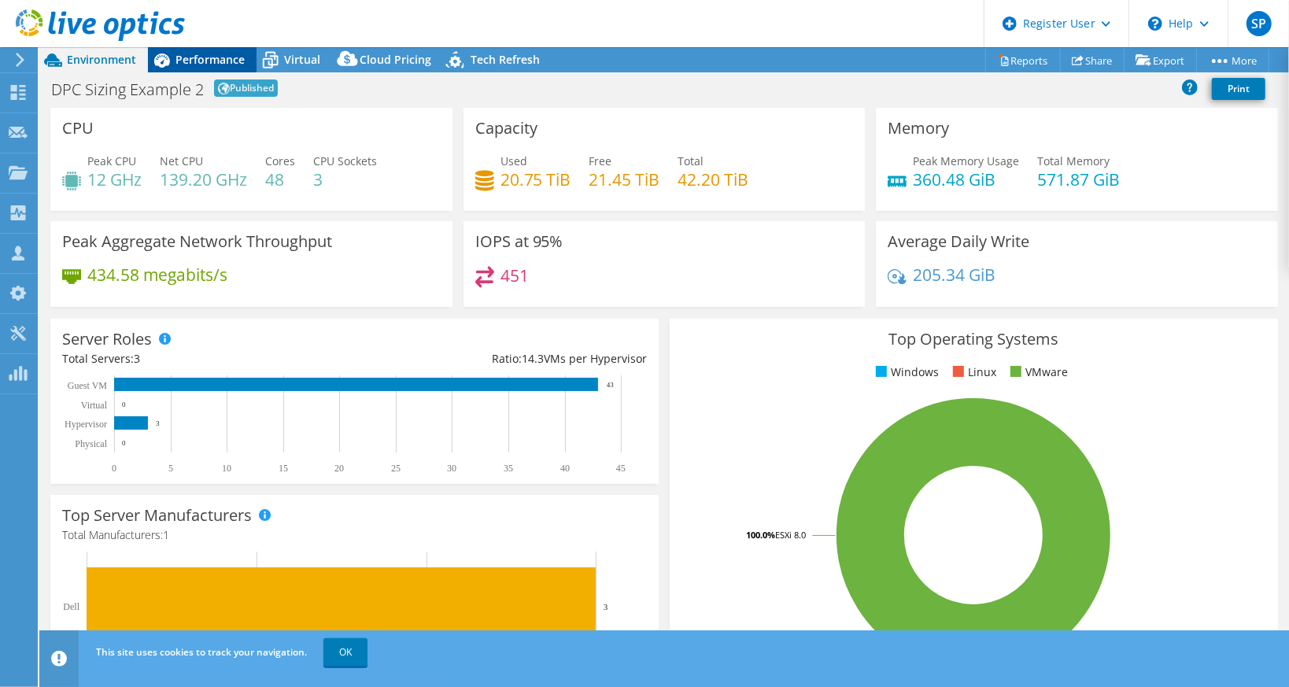
click at [224, 55] on span "Performance" at bounding box center [210, 59] width 69 height 15
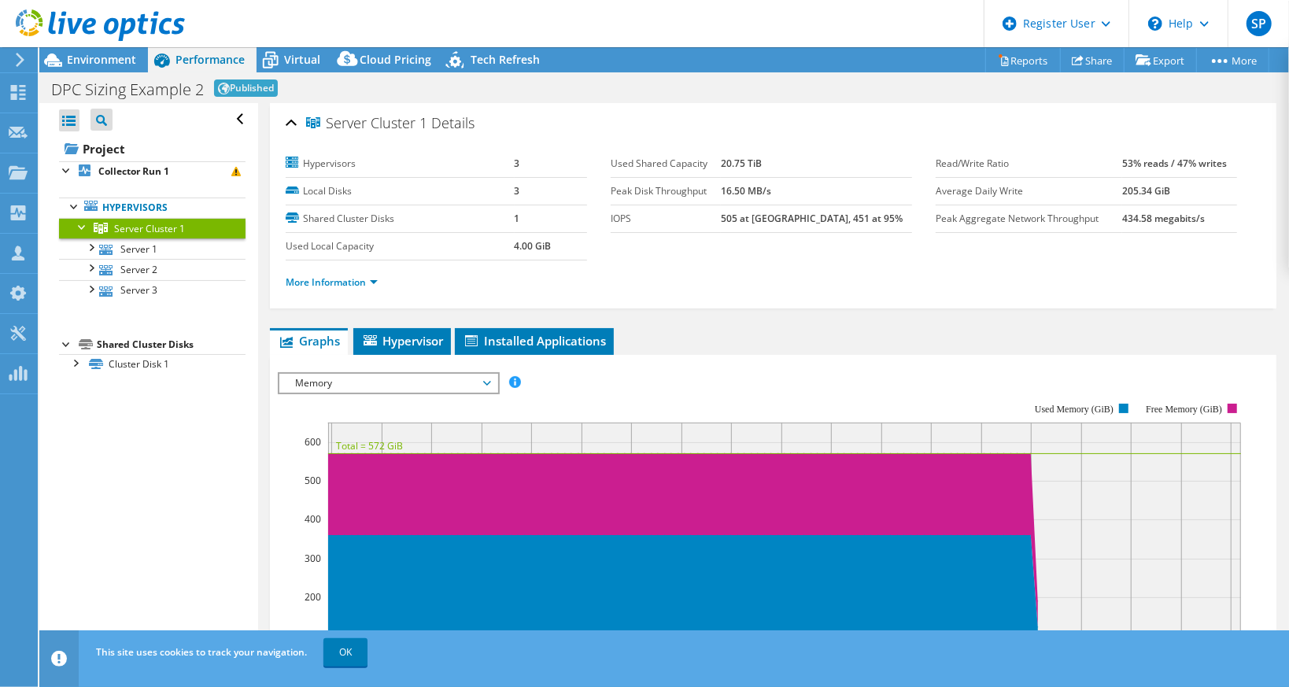
click at [483, 379] on span "Memory" at bounding box center [388, 383] width 202 height 19
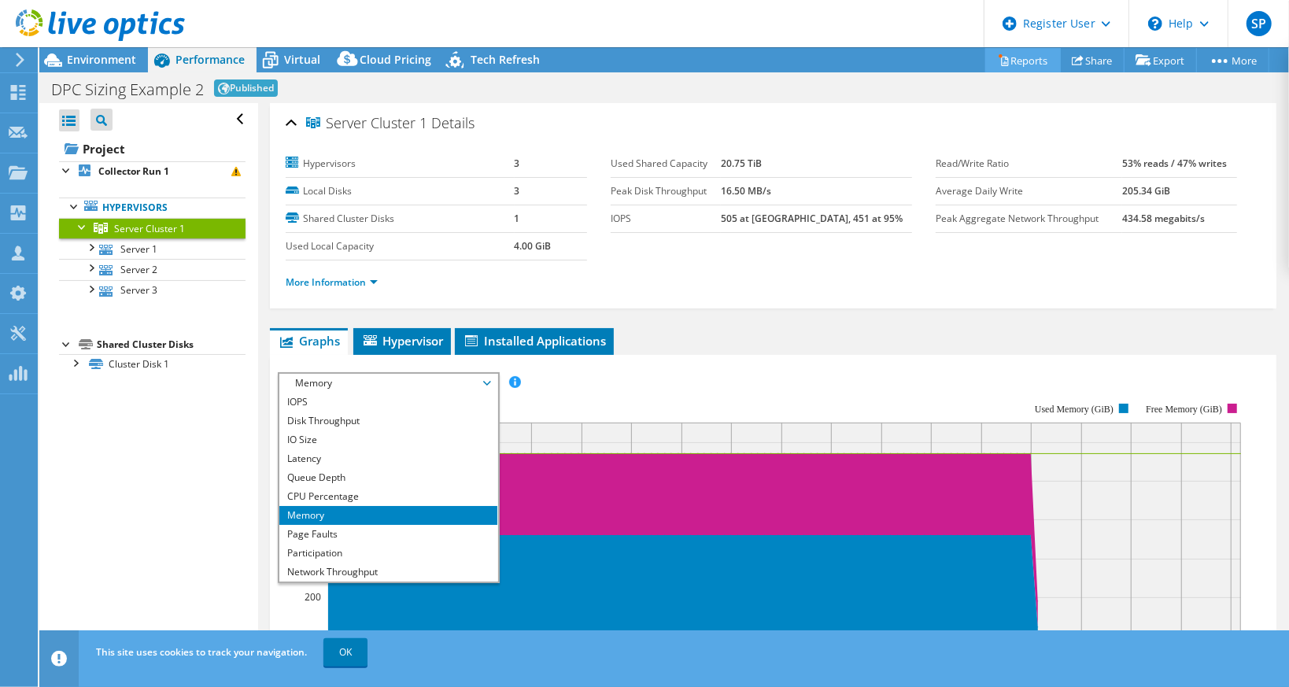
click at [1027, 57] on link "Reports" at bounding box center [1024, 60] width 76 height 24
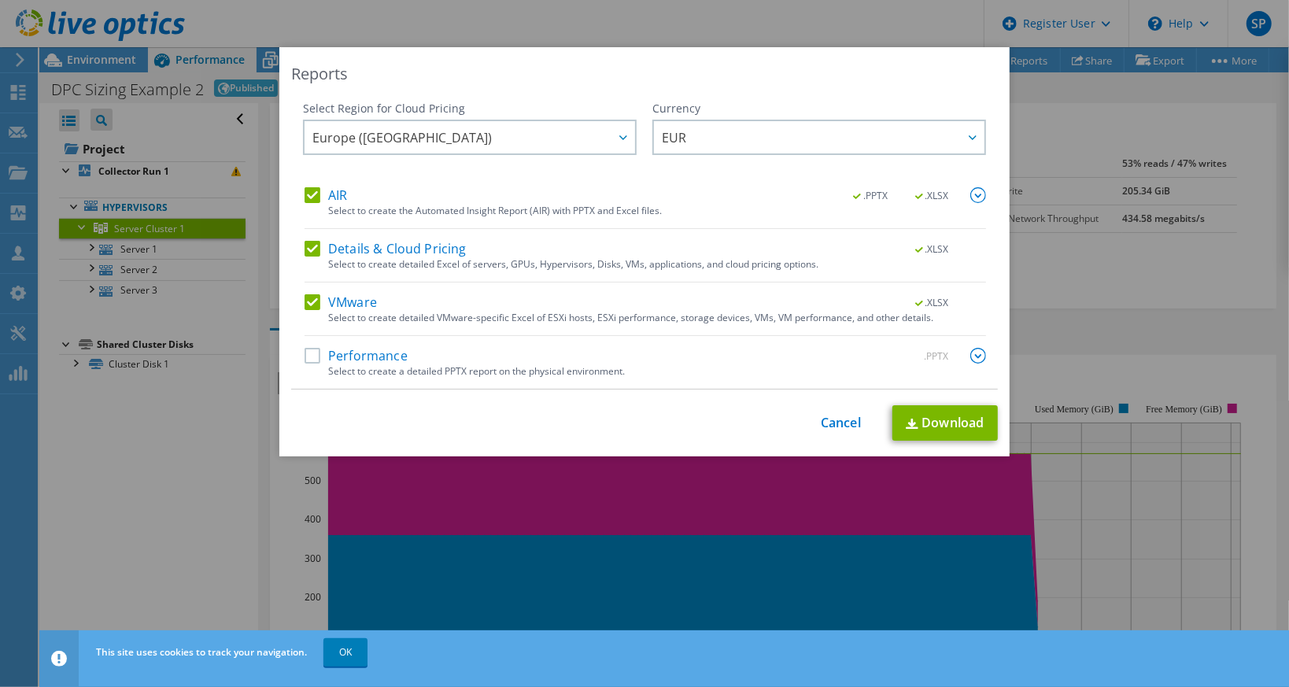
click at [309, 193] on label "AIR" at bounding box center [326, 195] width 43 height 16
click at [0, 0] on input "AIR" at bounding box center [0, 0] width 0 height 0
click at [305, 250] on label "Details & Cloud Pricing" at bounding box center [386, 249] width 162 height 16
click at [0, 0] on input "Details & Cloud Pricing" at bounding box center [0, 0] width 0 height 0
click at [308, 299] on label "VMware" at bounding box center [341, 302] width 72 height 16
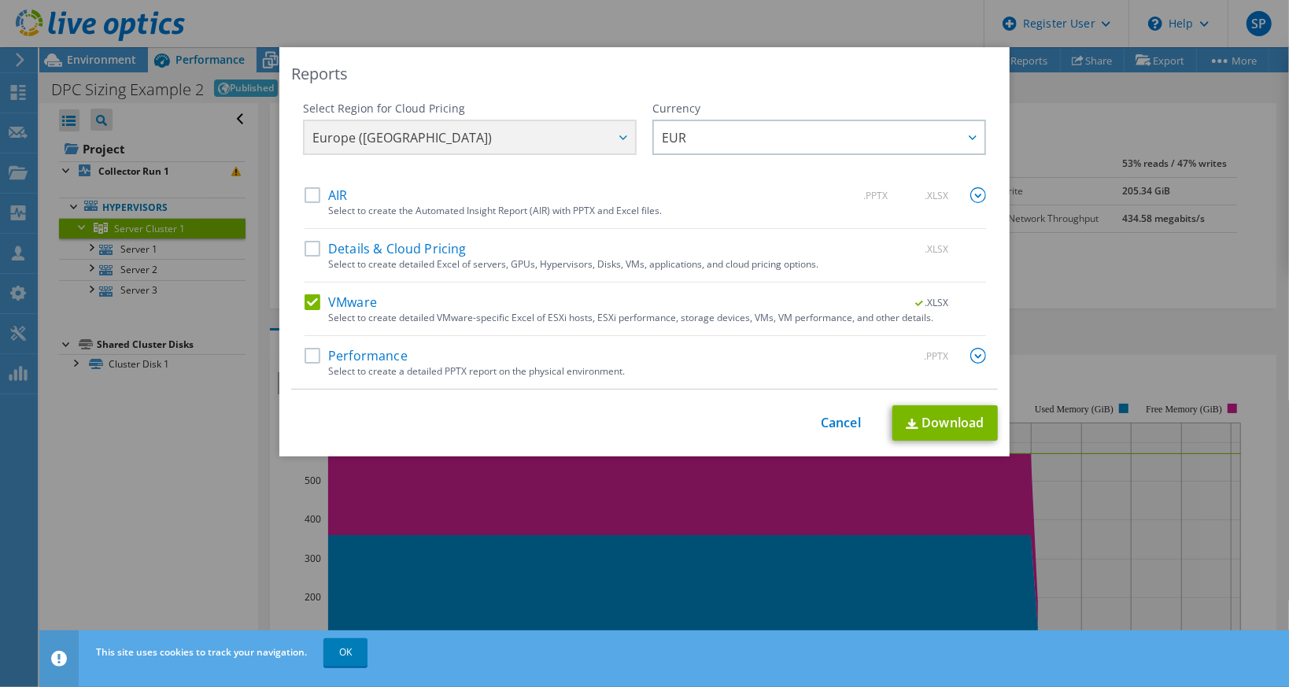
click at [0, 0] on input "VMware" at bounding box center [0, 0] width 0 height 0
click at [306, 351] on label "Performance" at bounding box center [356, 356] width 103 height 16
click at [0, 0] on input "Performance" at bounding box center [0, 0] width 0 height 0
click at [929, 417] on link "Download" at bounding box center [945, 422] width 105 height 35
click at [845, 425] on link "Cancel" at bounding box center [841, 423] width 40 height 15
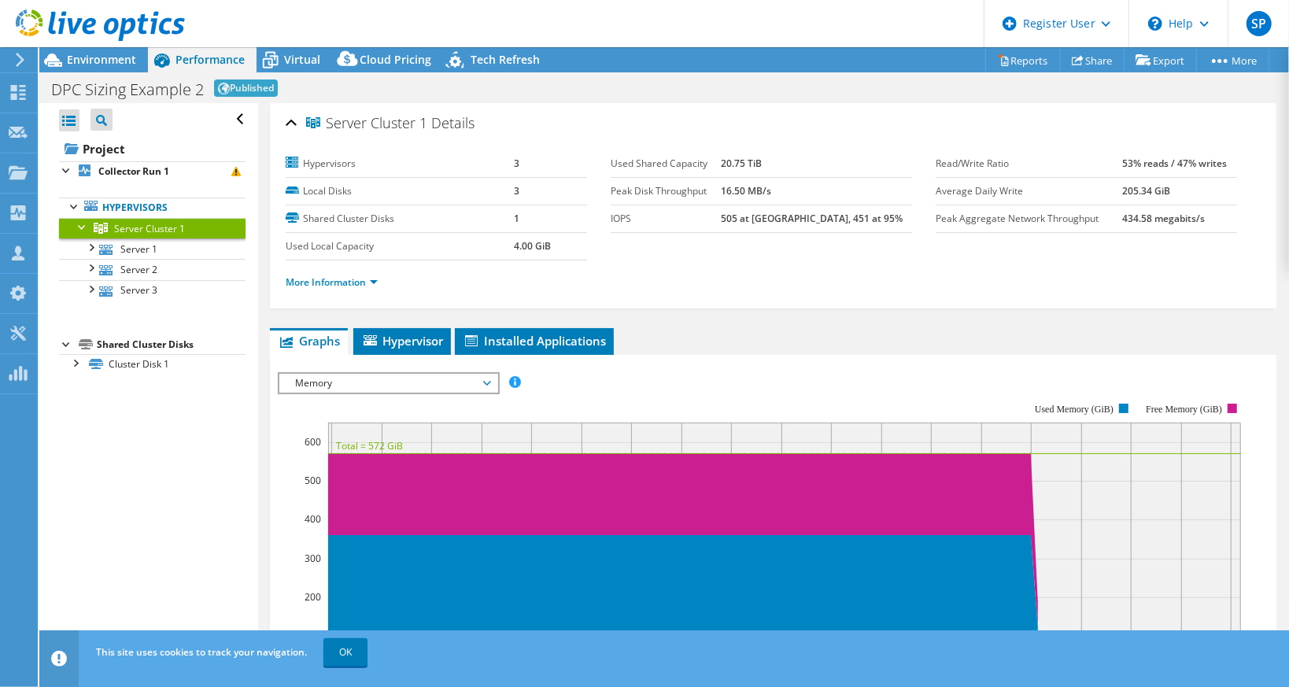
click at [489, 383] on span "Memory" at bounding box center [388, 383] width 202 height 19
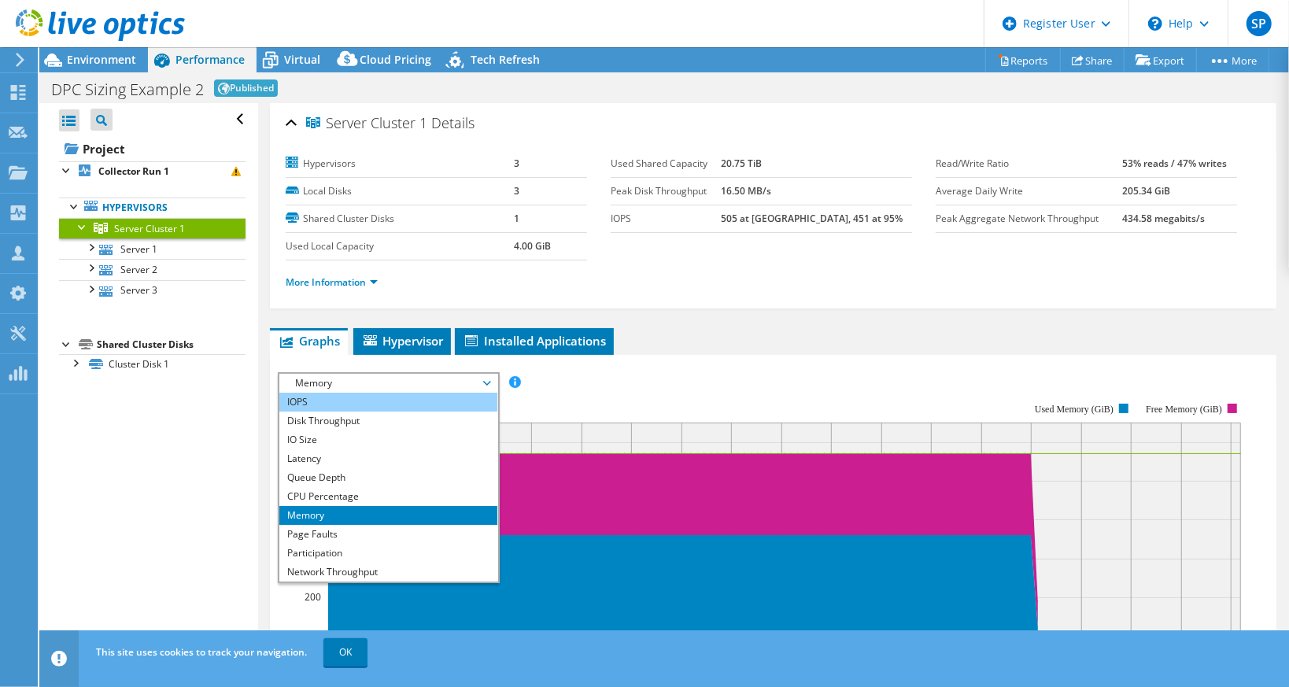
click at [333, 396] on li "IOPS" at bounding box center [388, 402] width 218 height 19
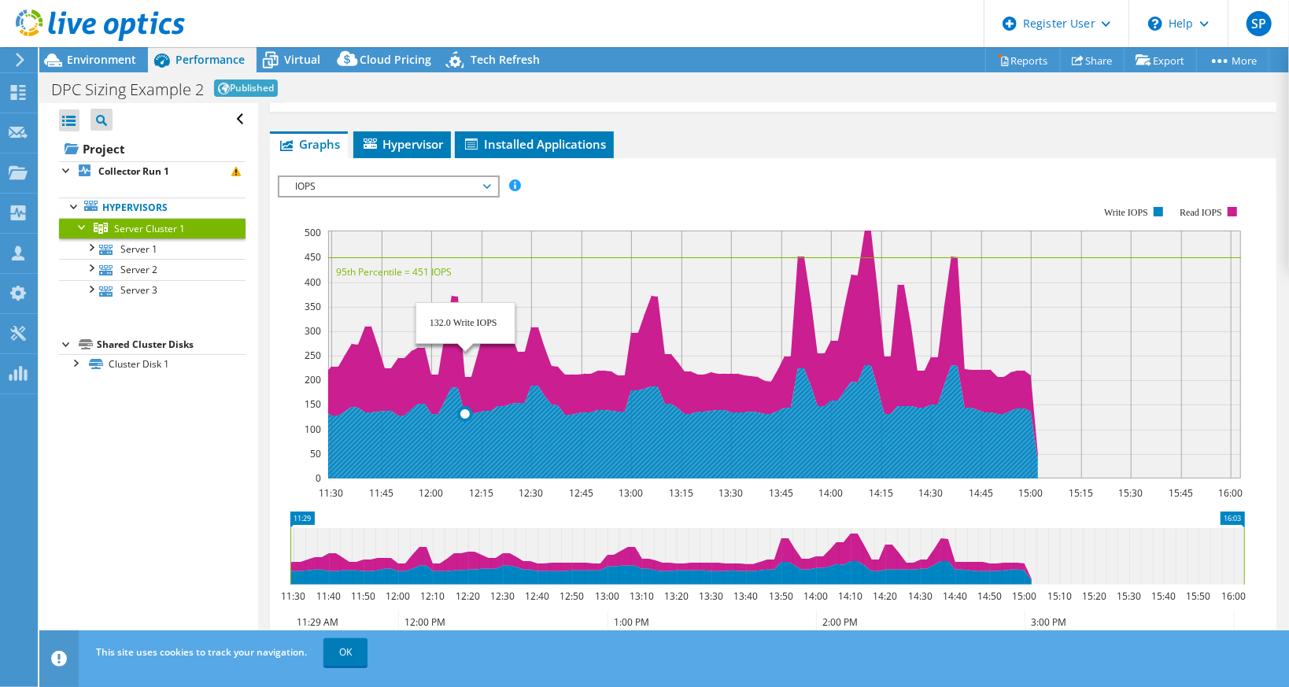
scroll to position [250, 0]
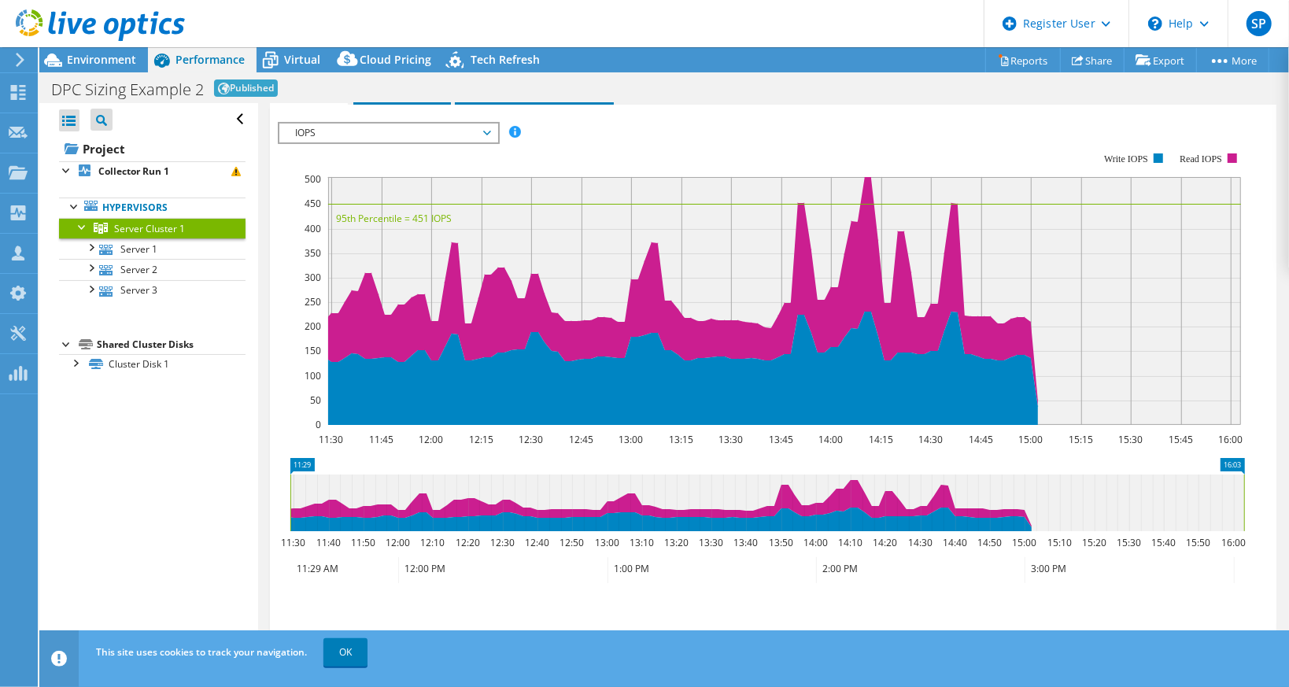
click at [407, 135] on span "IOPS" at bounding box center [388, 133] width 202 height 19
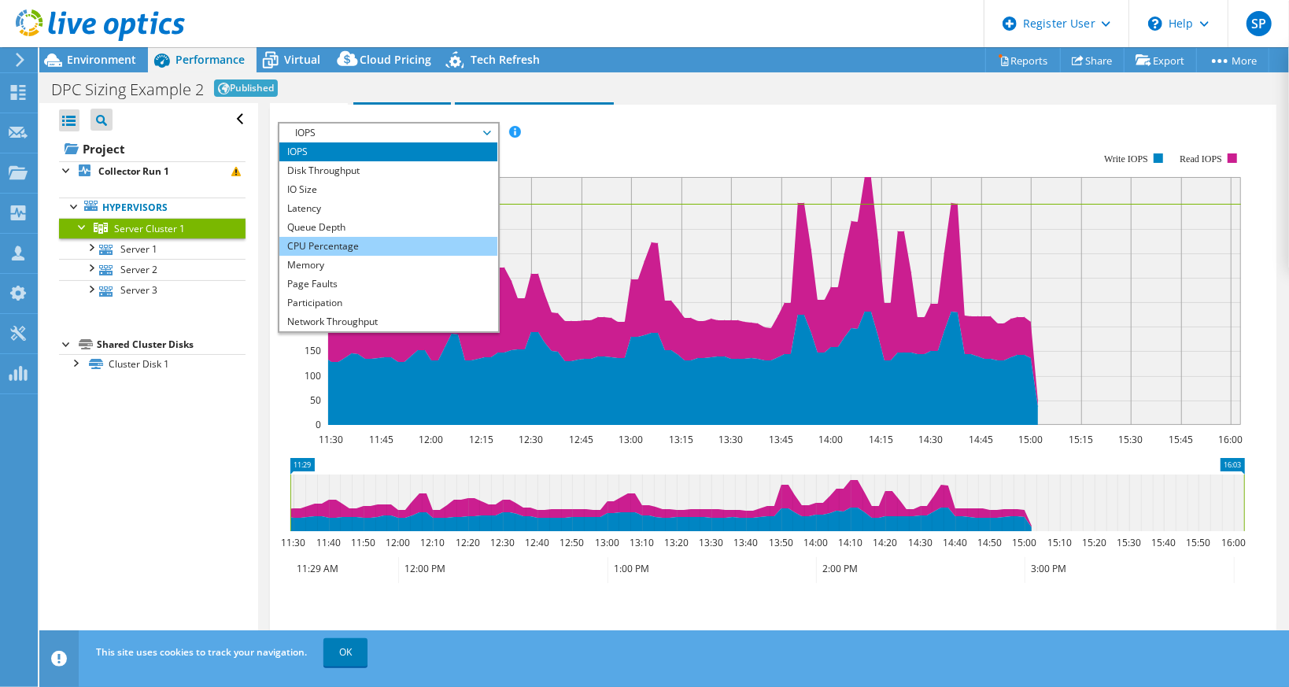
click at [353, 239] on li "CPU Percentage" at bounding box center [388, 246] width 218 height 19
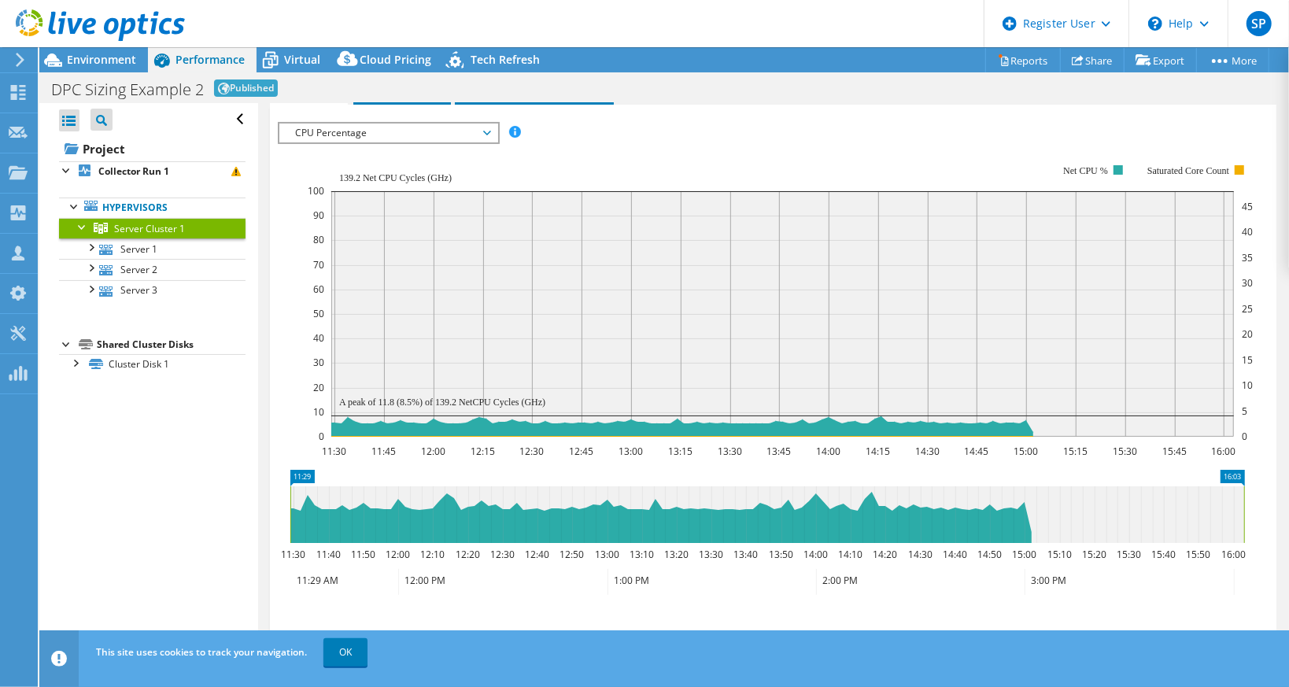
click at [485, 131] on span "CPU Percentage" at bounding box center [388, 133] width 202 height 19
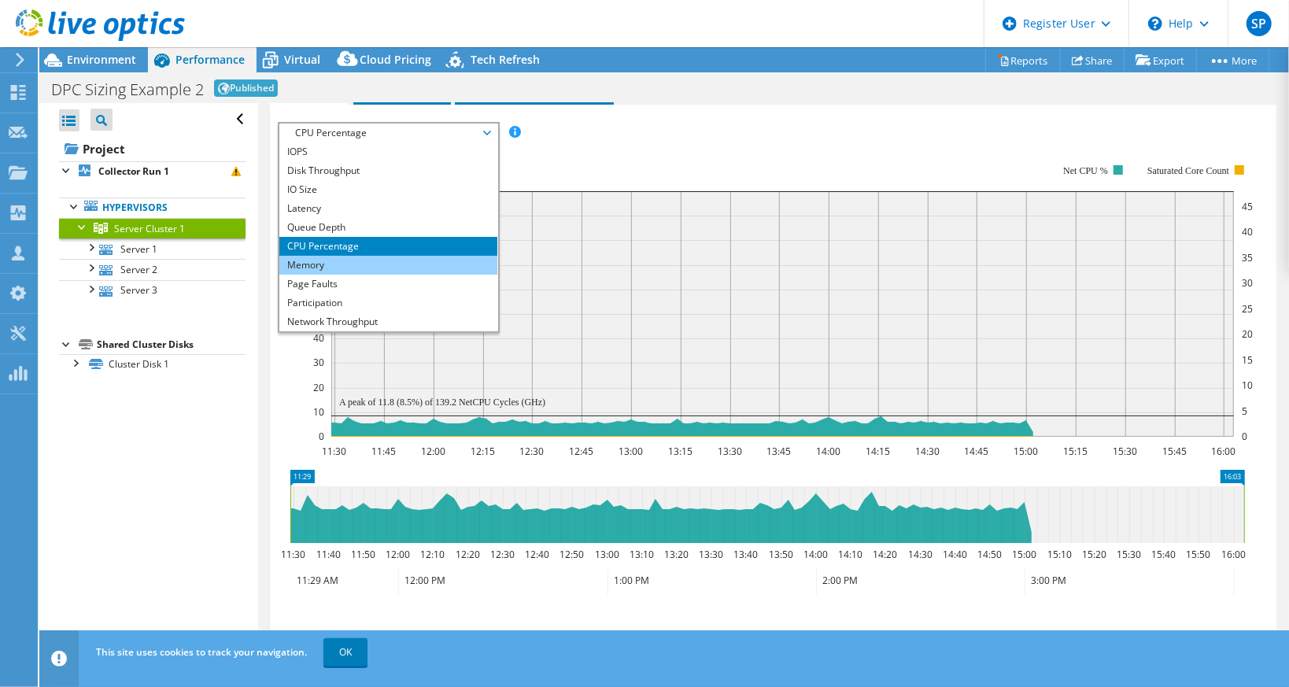
click at [411, 265] on li "Memory" at bounding box center [388, 265] width 218 height 19
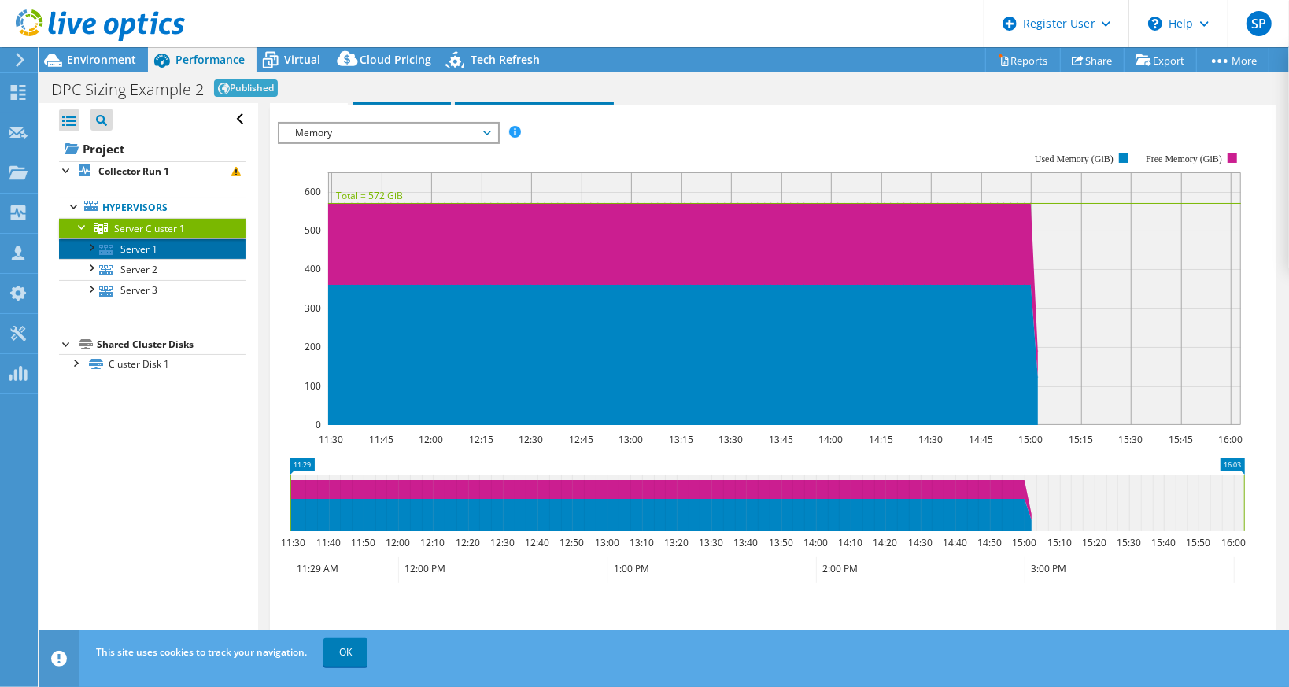
click at [143, 246] on link "Server 1" at bounding box center [152, 249] width 187 height 20
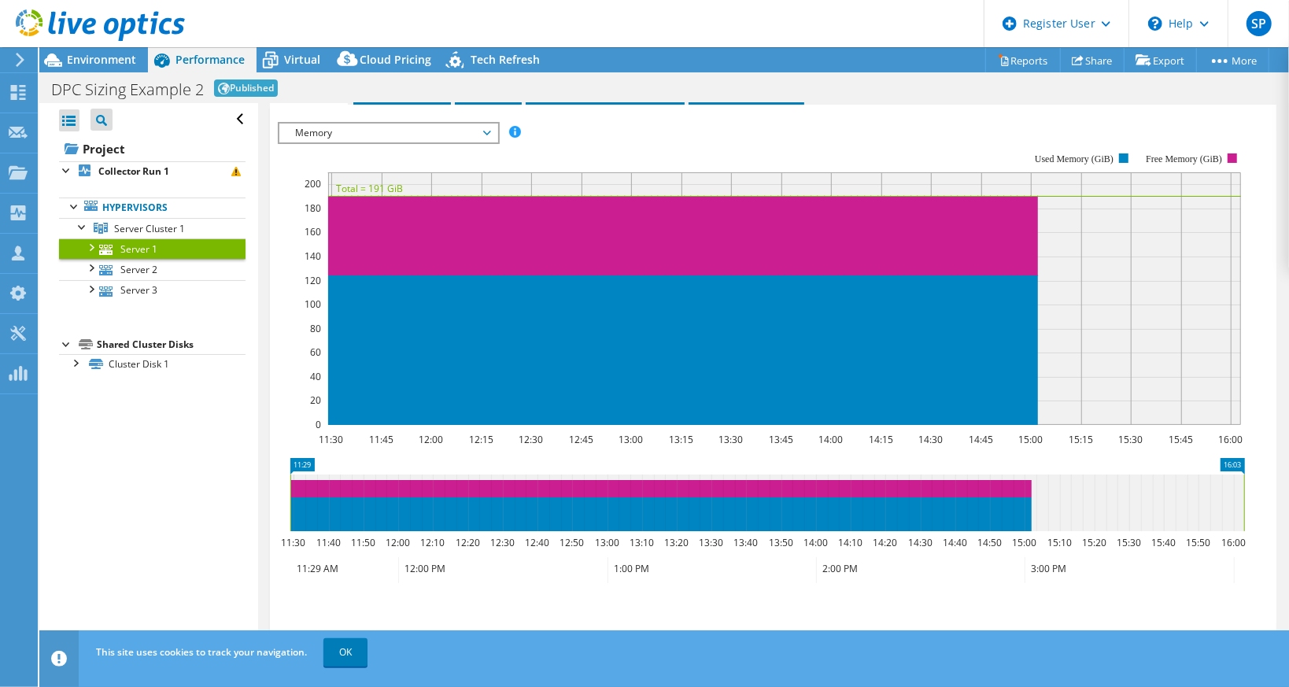
click at [101, 245] on icon at bounding box center [105, 250] width 13 height 10
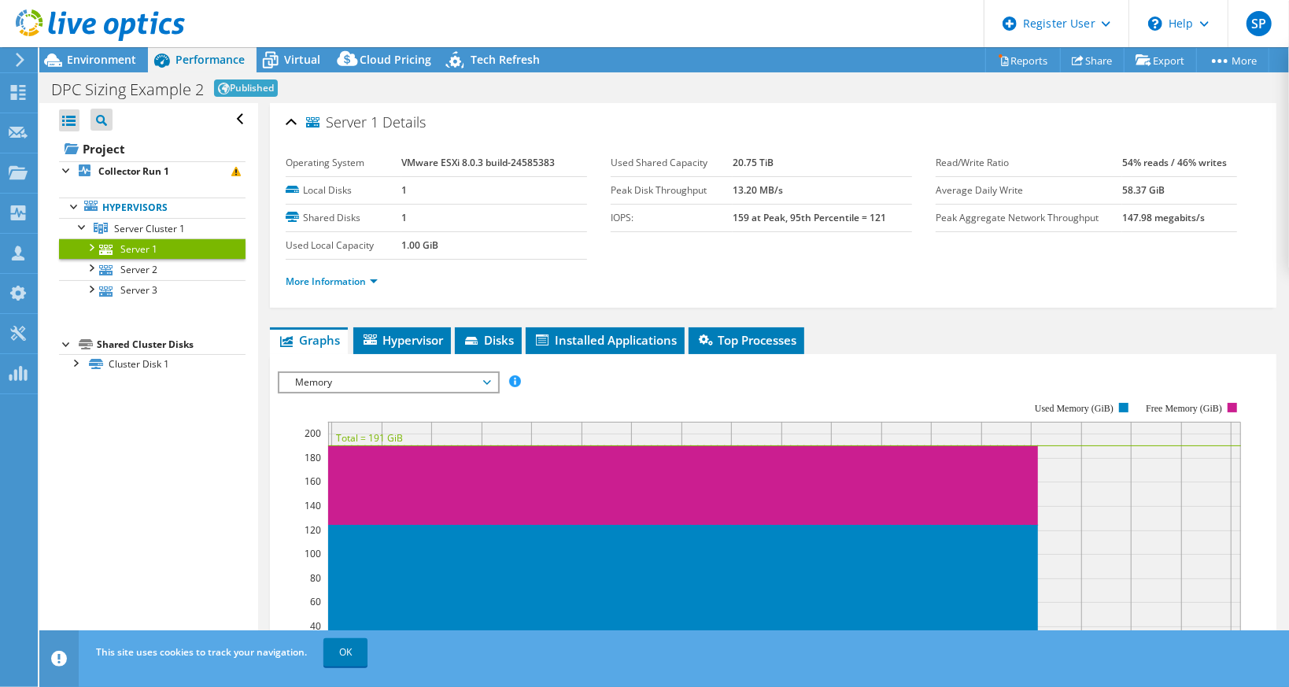
scroll to position [0, 0]
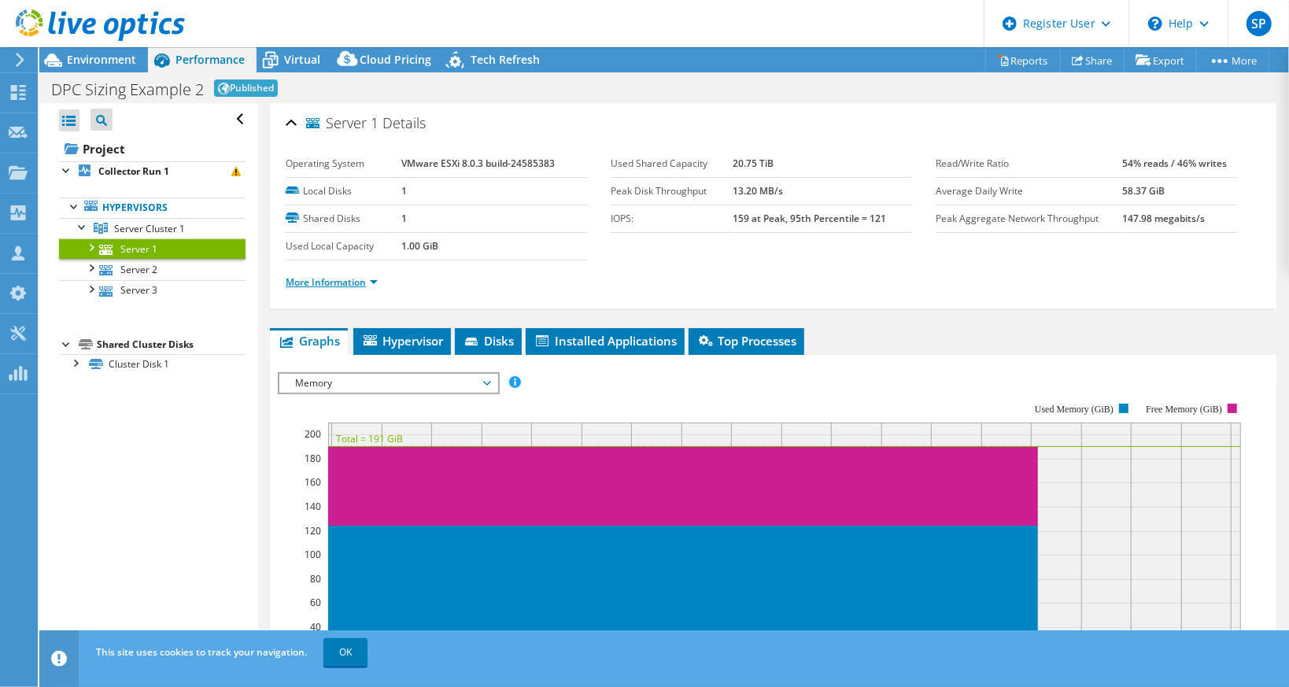
click at [372, 281] on link "More Information" at bounding box center [332, 282] width 92 height 13
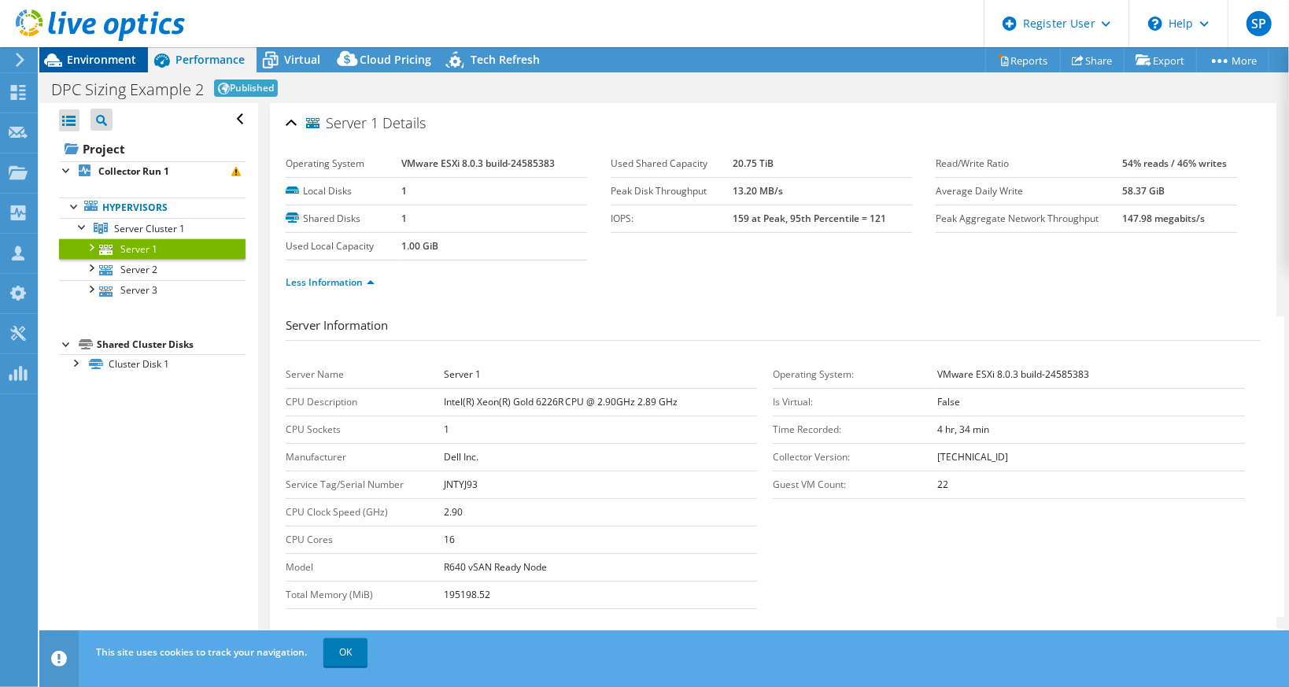
click at [109, 60] on span "Environment" at bounding box center [101, 59] width 69 height 15
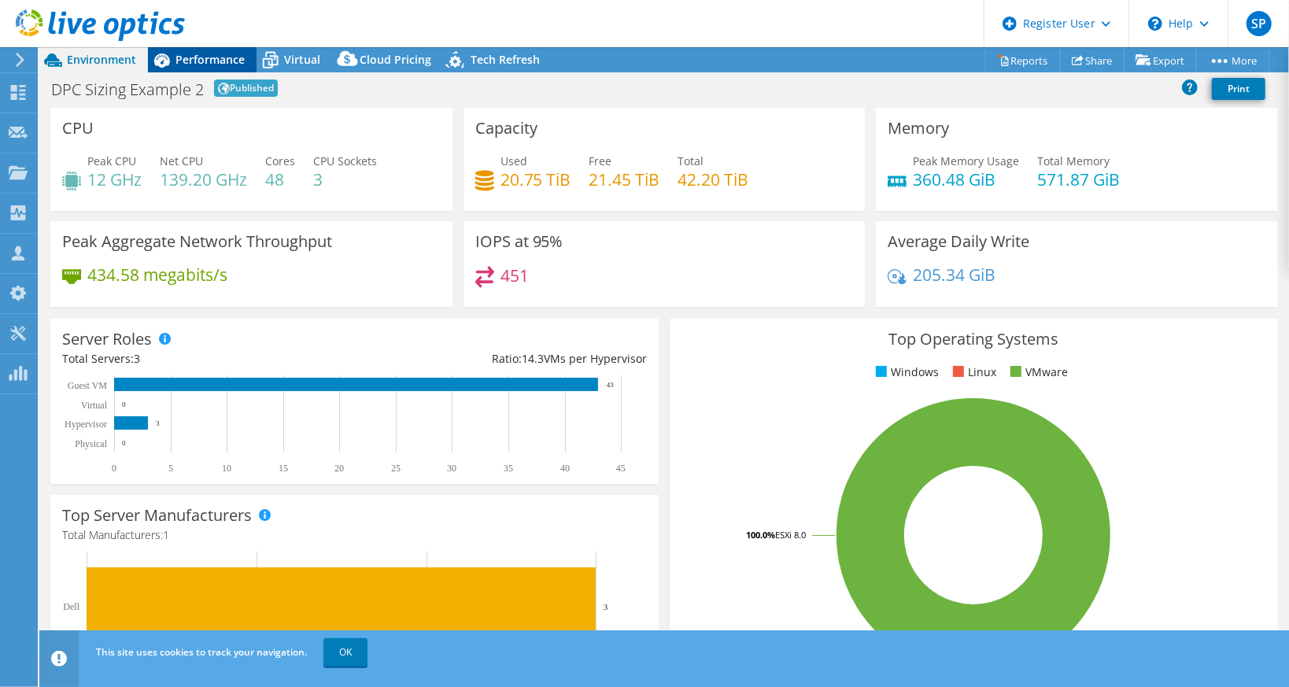
click at [235, 57] on span "Performance" at bounding box center [210, 59] width 69 height 15
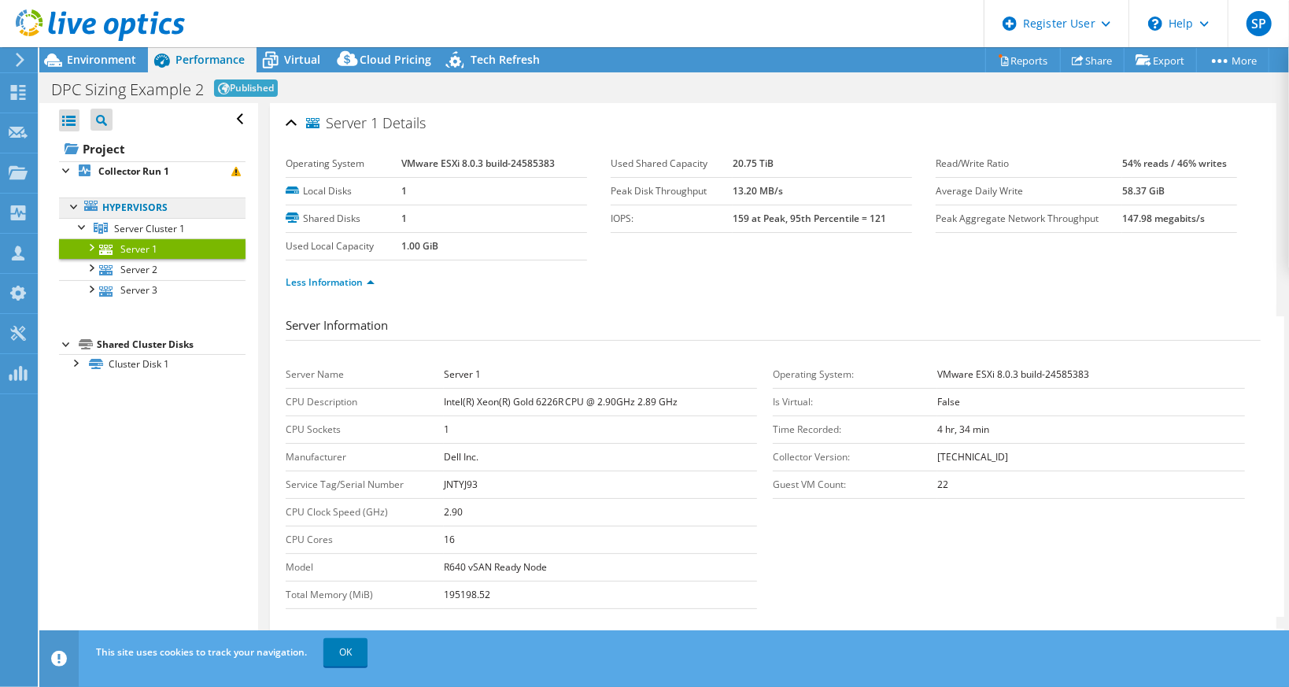
click at [154, 208] on link "Hypervisors" at bounding box center [152, 208] width 187 height 20
click at [154, 227] on span "Server Cluster 1" at bounding box center [149, 228] width 71 height 13
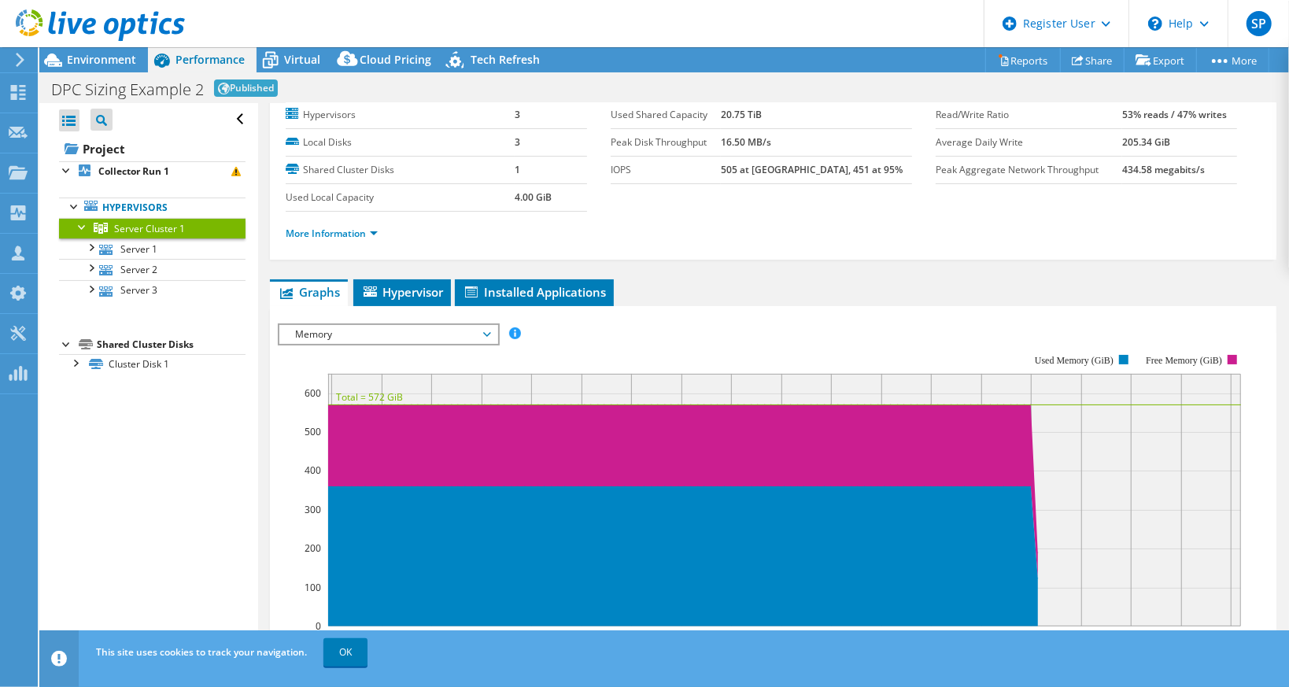
scroll to position [79, 0]
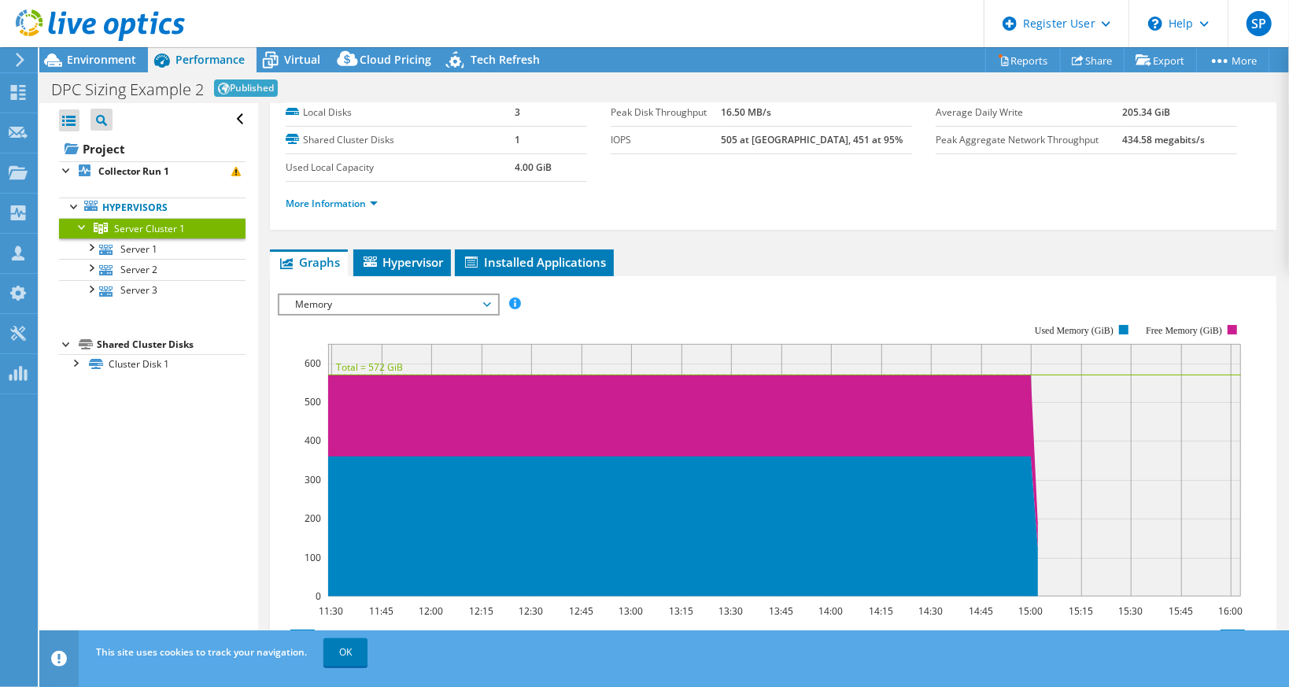
click at [487, 299] on span "Memory" at bounding box center [388, 304] width 202 height 19
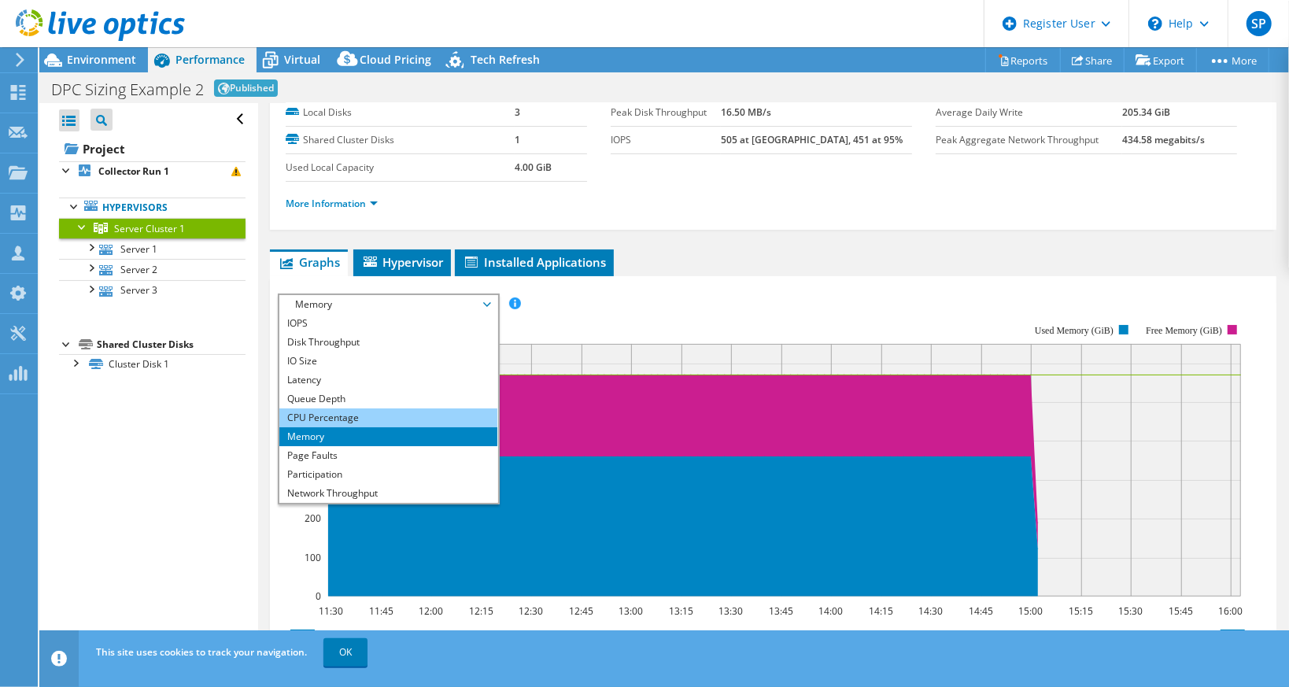
click at [413, 410] on li "CPU Percentage" at bounding box center [388, 418] width 218 height 19
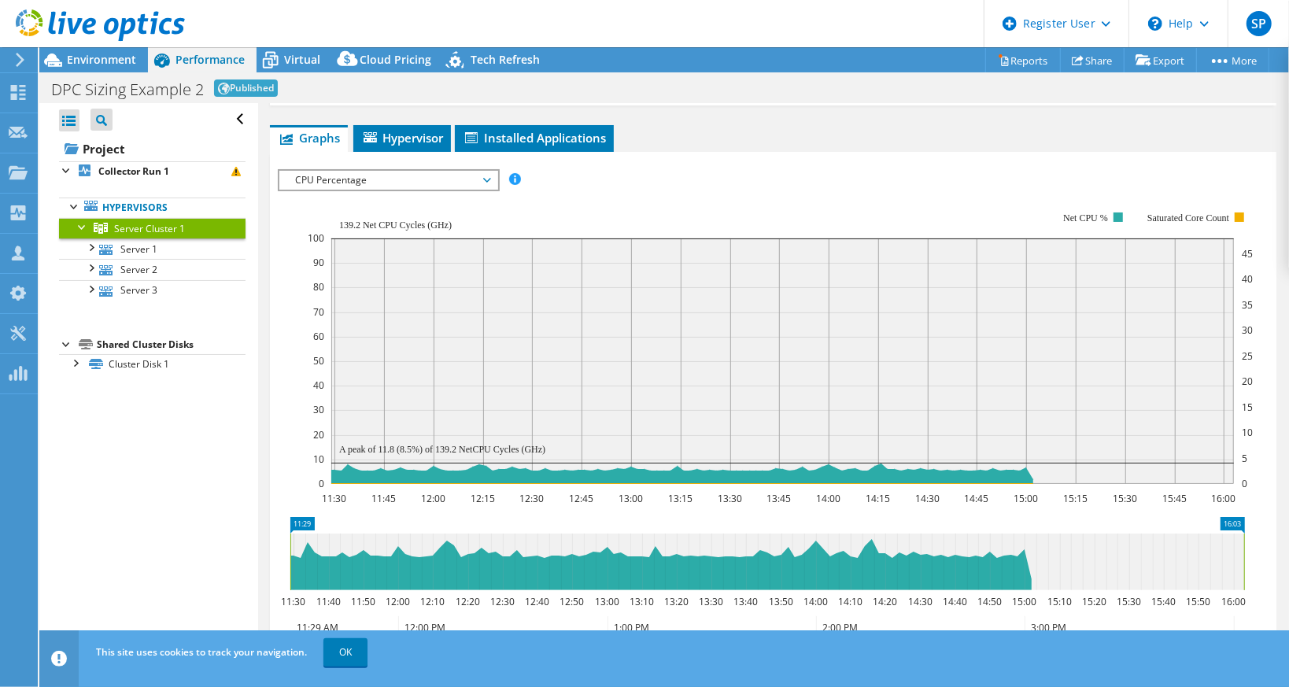
scroll to position [236, 0]
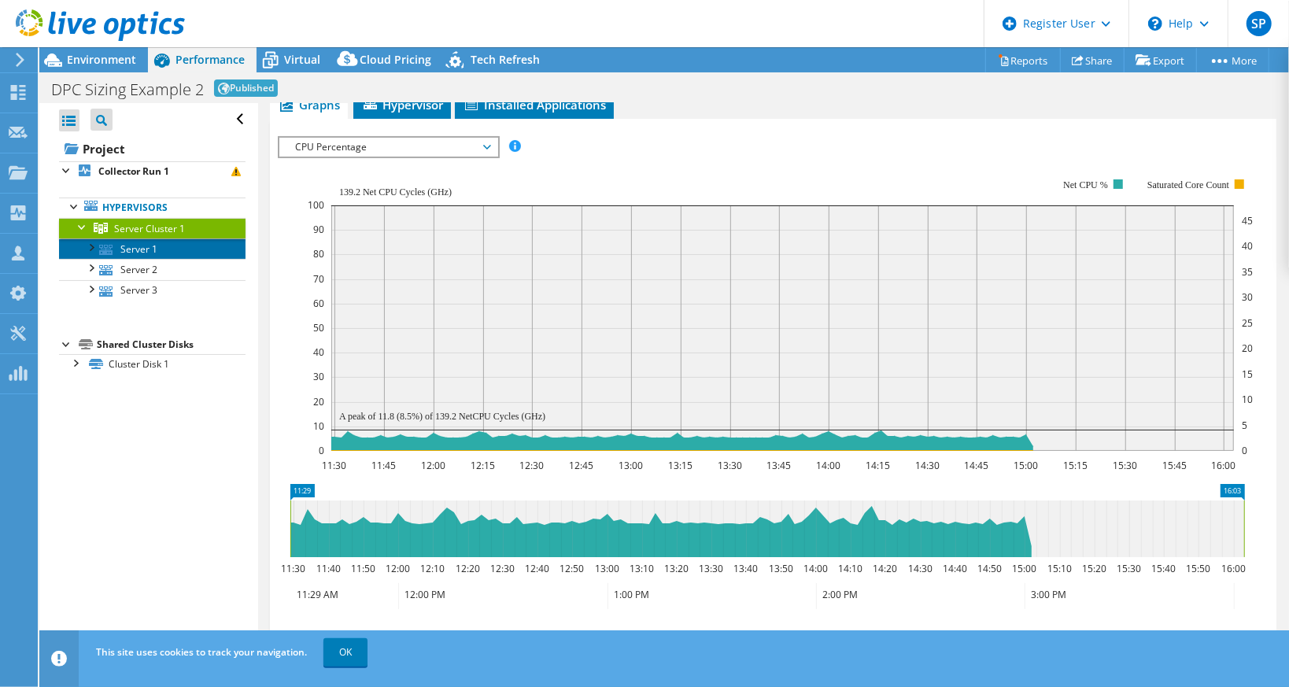
click at [146, 249] on link "Server 1" at bounding box center [152, 249] width 187 height 20
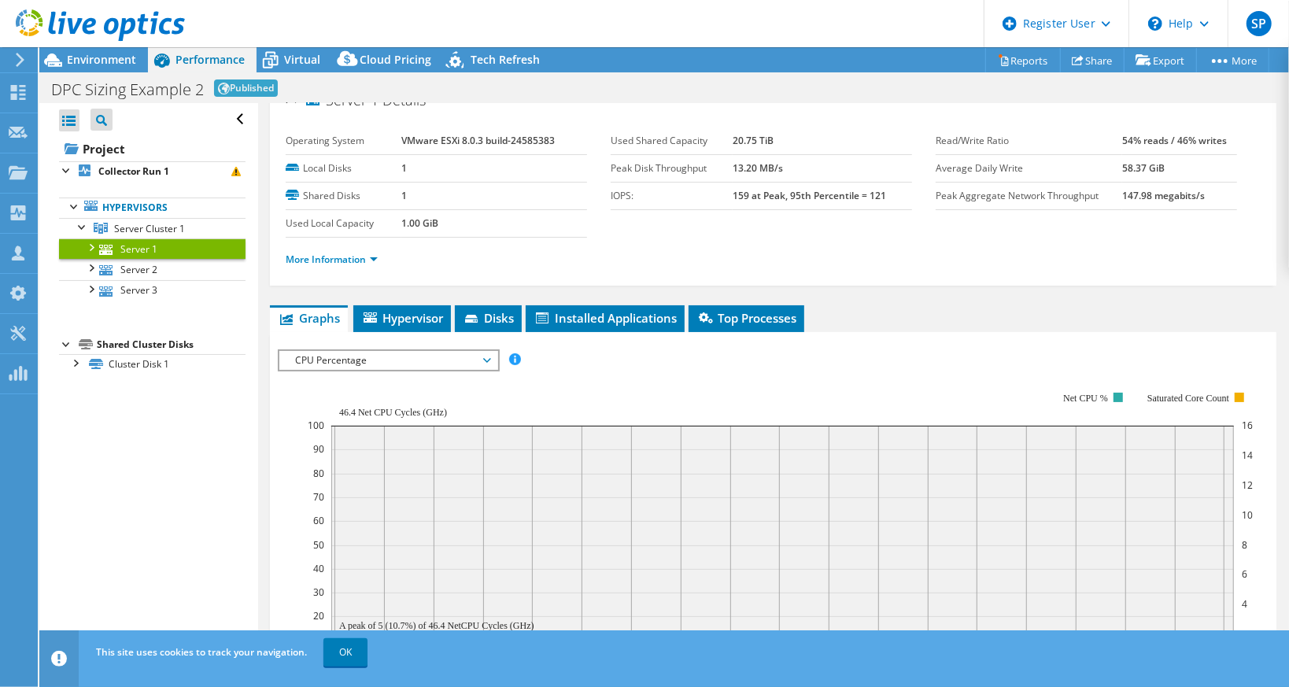
scroll to position [0, 0]
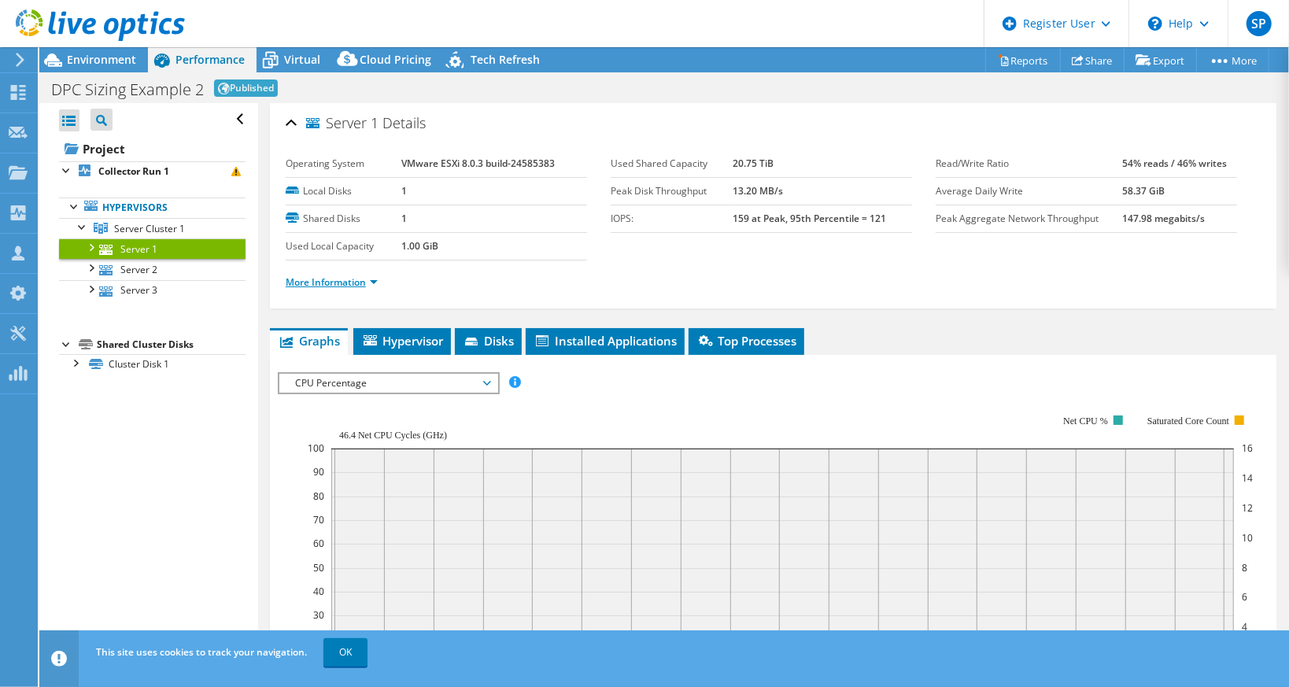
click at [373, 276] on link "More Information" at bounding box center [332, 282] width 92 height 13
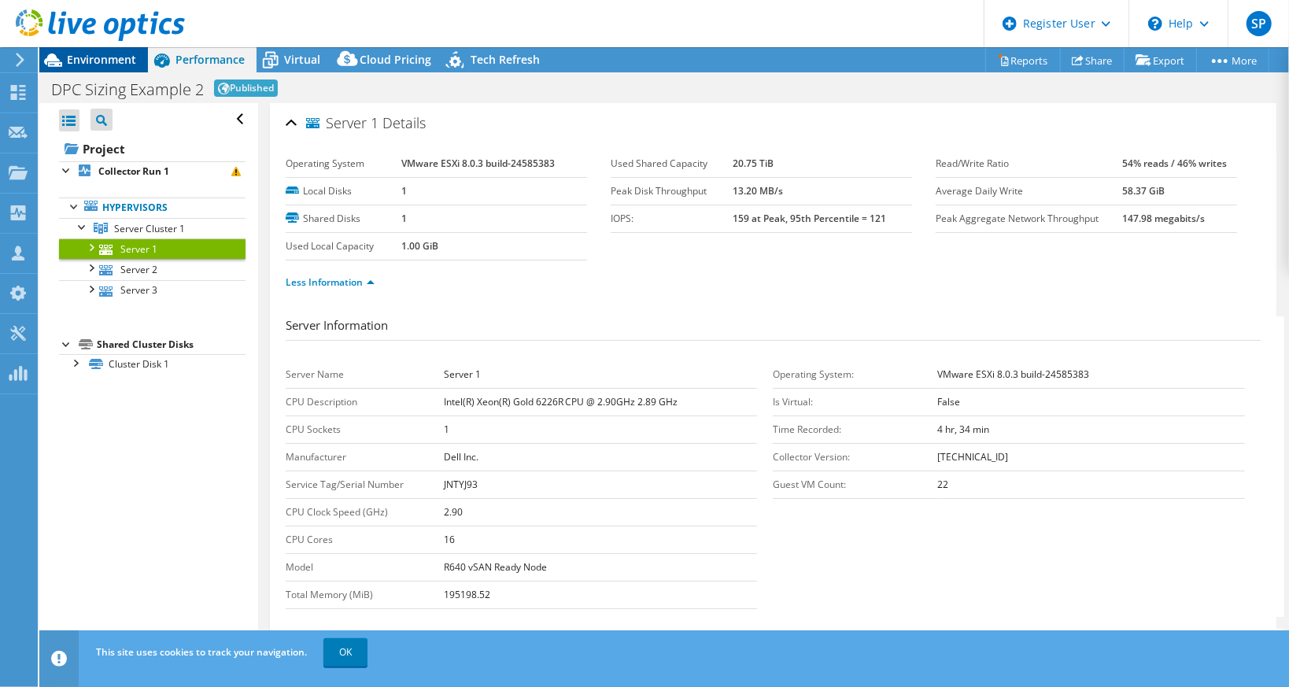
click at [94, 64] on span "Environment" at bounding box center [101, 59] width 69 height 15
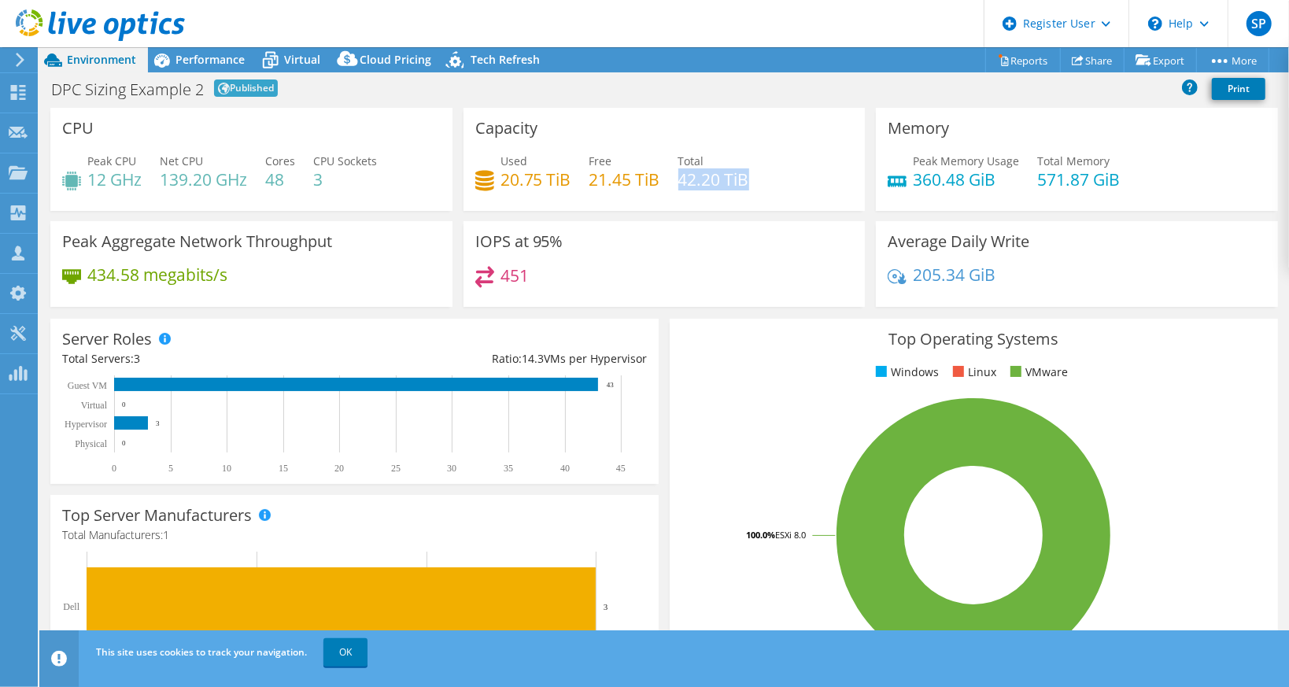
drag, startPoint x: 746, startPoint y: 180, endPoint x: 675, endPoint y: 181, distance: 70.9
click at [675, 181] on div "Used 20.75 TiB Free 21.45 TiB Total 42.20 TiB" at bounding box center [664, 178] width 379 height 51
drag, startPoint x: 675, startPoint y: 181, endPoint x: 727, endPoint y: 248, distance: 84.2
click at [727, 248] on div "IOPS at 95% 451" at bounding box center [665, 264] width 402 height 86
drag, startPoint x: 766, startPoint y: 190, endPoint x: 677, endPoint y: 187, distance: 89.0
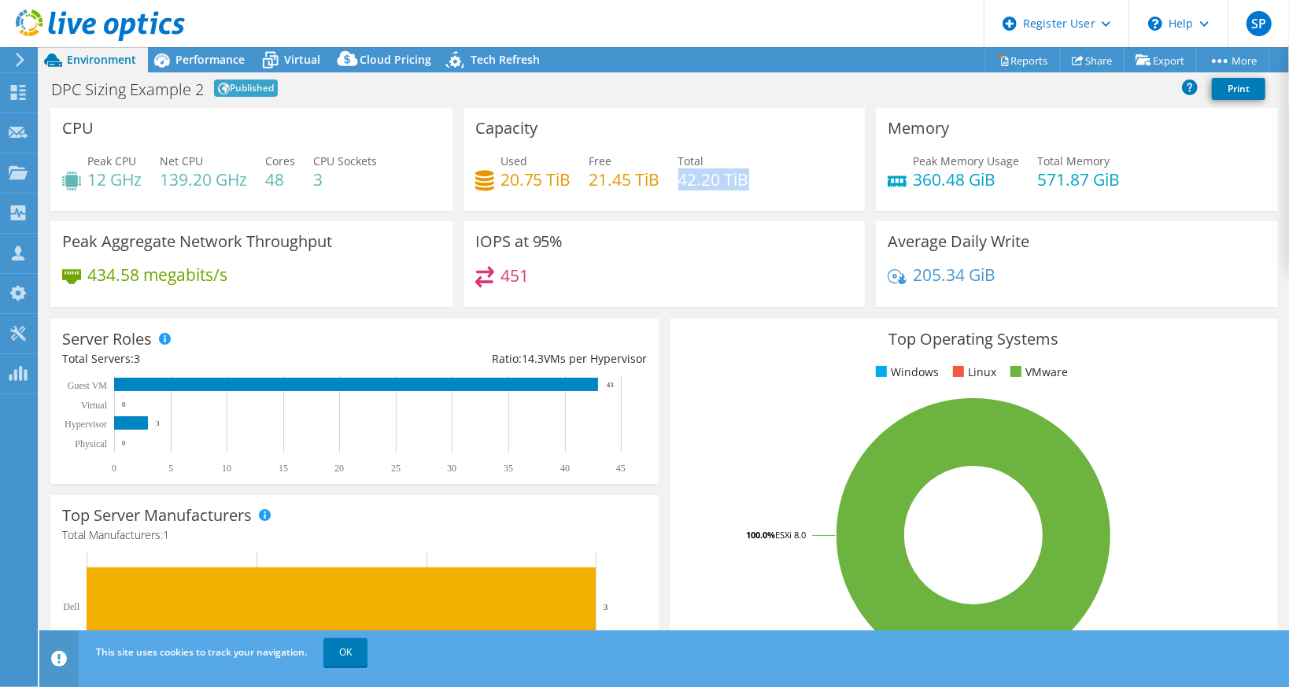
click at [677, 187] on div "Used 20.75 TiB Free 21.45 TiB Total 42.20 TiB" at bounding box center [664, 178] width 379 height 51
click at [815, 124] on div "Capacity Used 20.75 TiB Free 21.45 TiB Total 42.20 TiB" at bounding box center [665, 159] width 402 height 103
click at [479, 63] on span "Tech Refresh" at bounding box center [505, 59] width 69 height 15
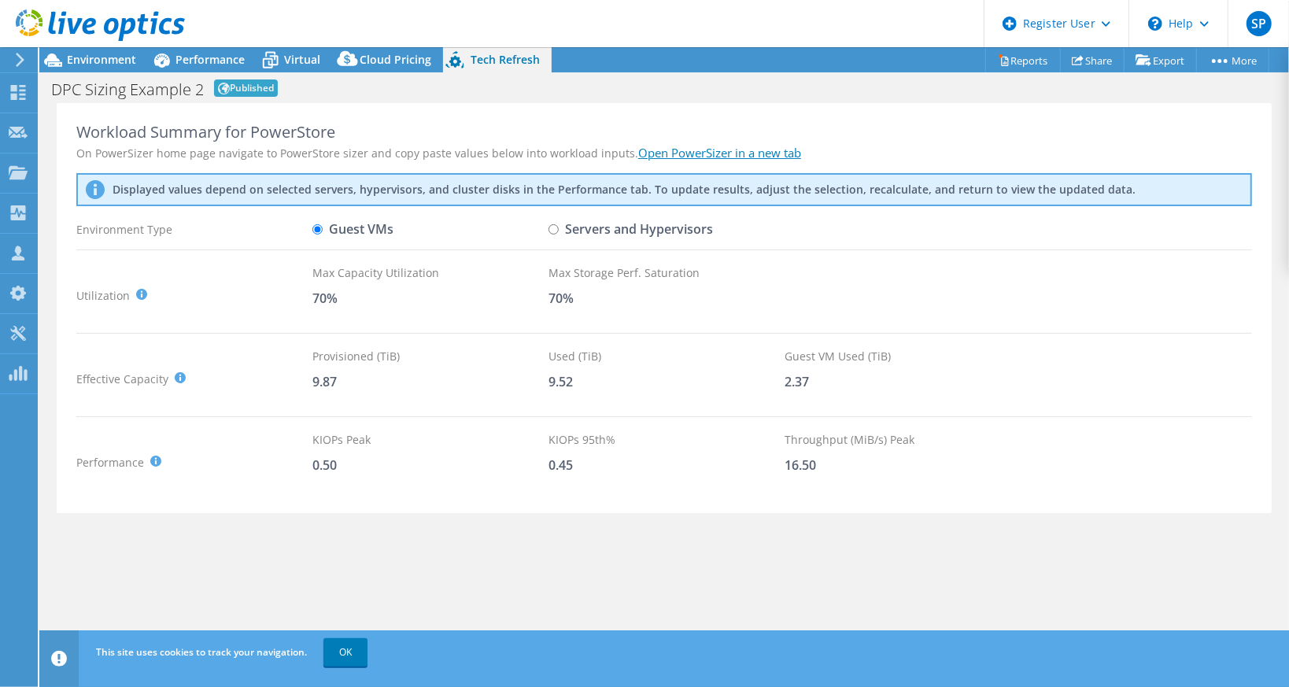
click at [734, 561] on div "Workload Summary for PowerStore On PowerSizer home page navigate to PowerStore …" at bounding box center [664, 379] width 1250 height 553
click at [112, 54] on span "Environment" at bounding box center [101, 59] width 69 height 15
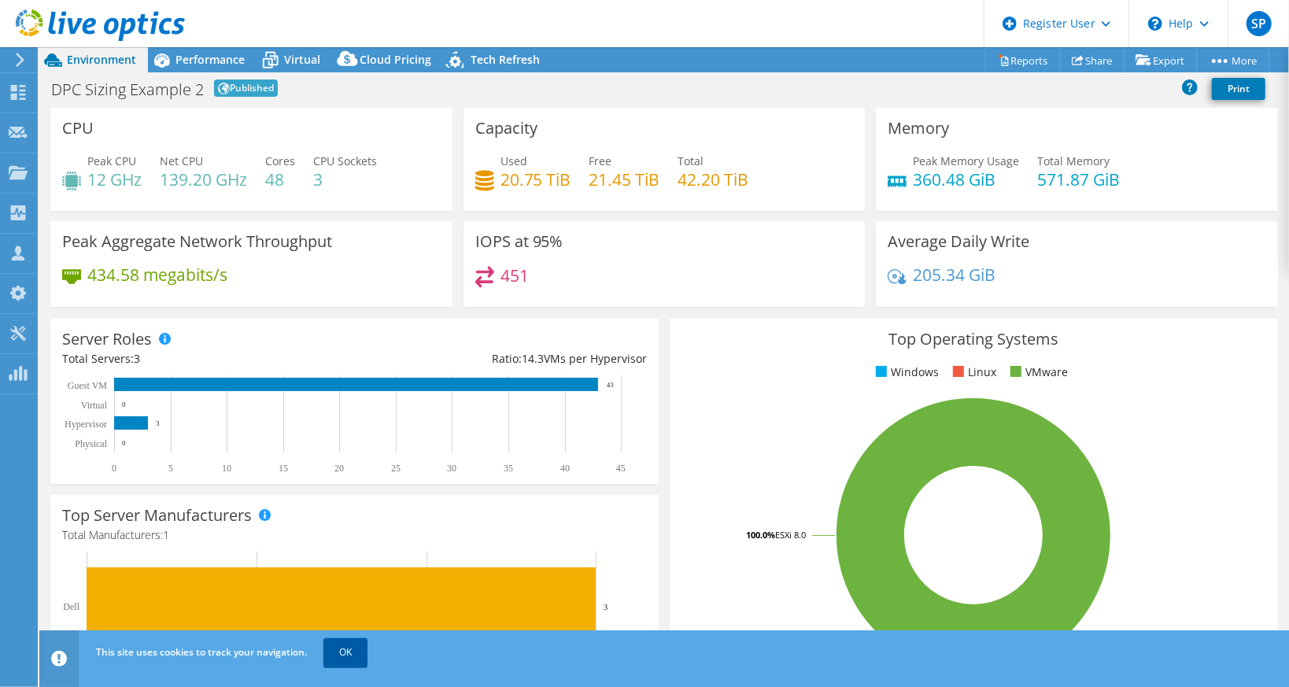
click at [353, 654] on link "OK" at bounding box center [346, 652] width 44 height 28
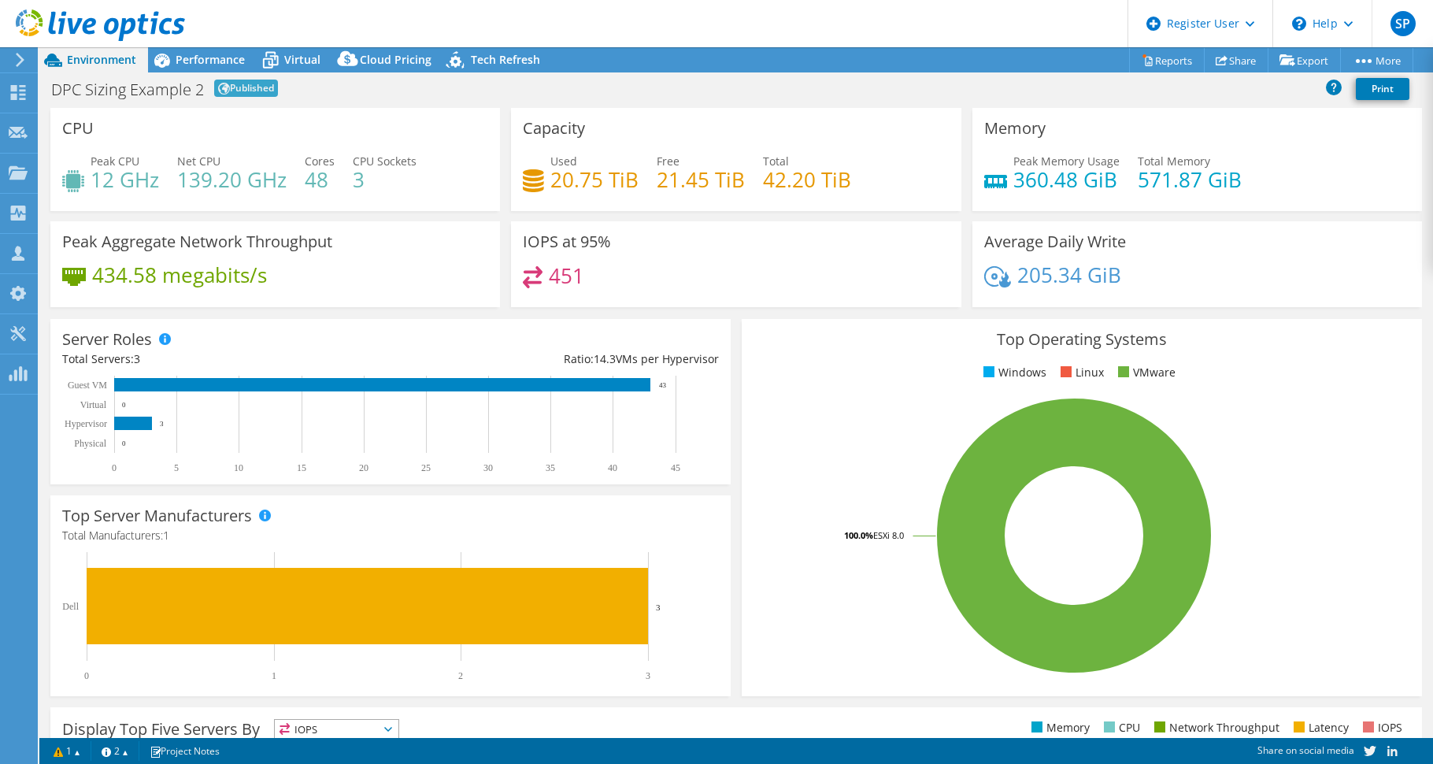
select select "EUFrankfurt"
select select "EUR"
